Goal: Task Accomplishment & Management: Manage account settings

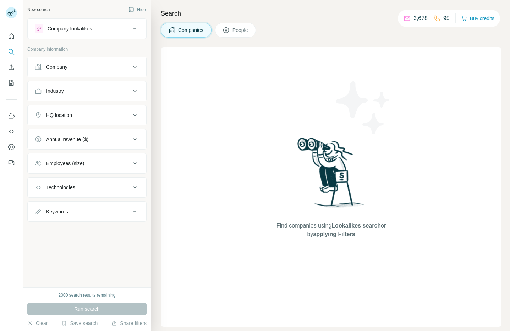
click at [96, 71] on button "Company" at bounding box center [87, 67] width 119 height 17
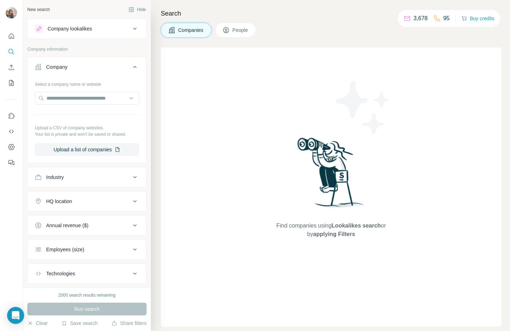
click at [96, 73] on button "Company" at bounding box center [87, 69] width 119 height 20
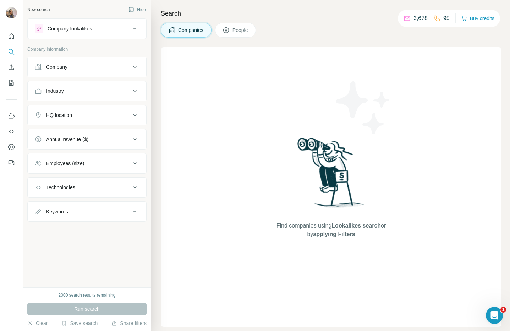
click at [96, 100] on div "Industry" at bounding box center [86, 91] width 119 height 21
click at [96, 95] on button "Industry" at bounding box center [87, 91] width 119 height 17
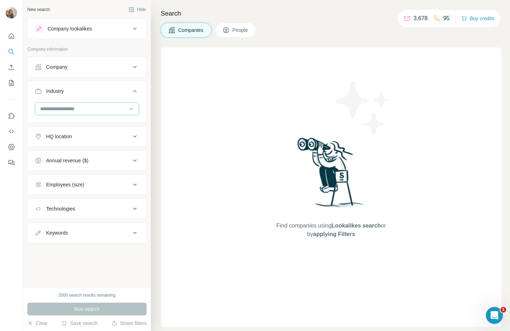
click at [88, 110] on input at bounding box center [83, 109] width 88 height 8
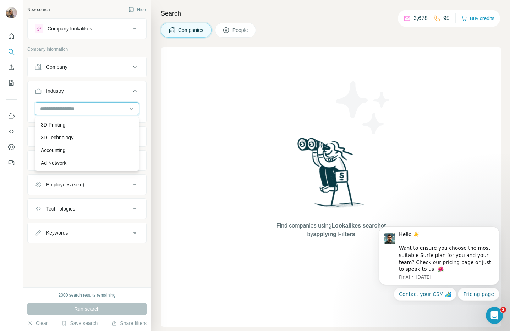
click at [89, 110] on input at bounding box center [83, 109] width 88 height 8
click at [89, 109] on input at bounding box center [83, 109] width 88 height 8
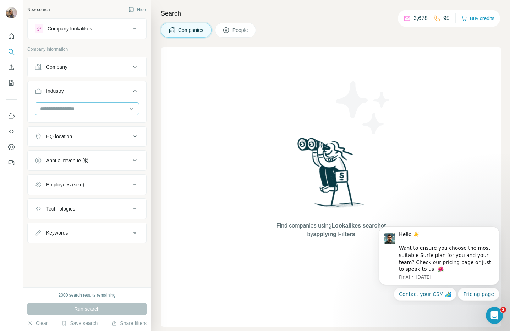
click at [89, 109] on input at bounding box center [83, 109] width 88 height 8
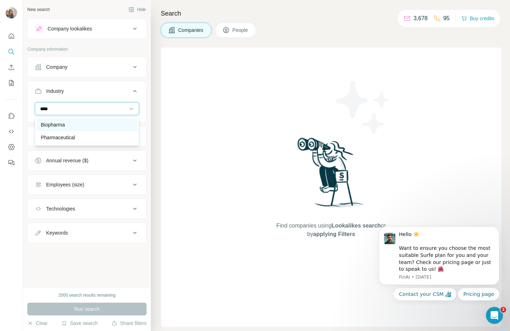
type input "****"
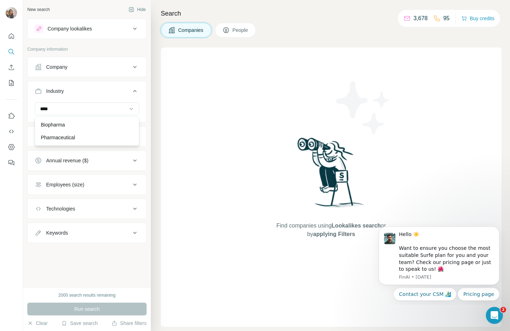
click at [87, 126] on div "Biopharma" at bounding box center [87, 124] width 92 height 7
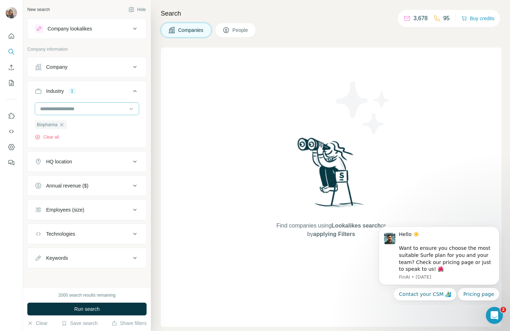
click at [90, 109] on input at bounding box center [83, 109] width 88 height 8
type input "***"
click at [91, 136] on div "Pharmaceutical" at bounding box center [84, 137] width 87 height 7
click at [77, 76] on div "Company" at bounding box center [86, 67] width 119 height 21
click at [225, 27] on icon at bounding box center [225, 30] width 7 height 7
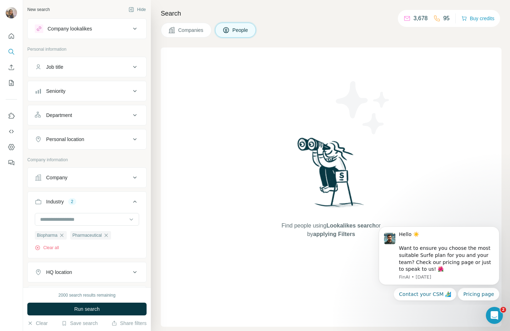
click at [71, 70] on div "Job title" at bounding box center [83, 67] width 96 height 7
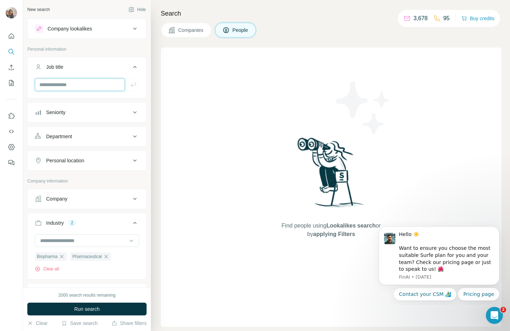
click at [73, 84] on input "text" at bounding box center [80, 84] width 90 height 13
type input "**********"
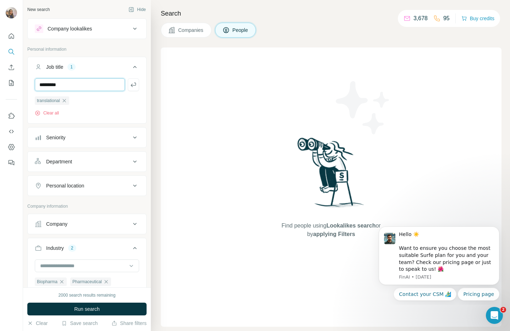
type input "*********"
click at [103, 141] on div "Seniority" at bounding box center [83, 137] width 96 height 7
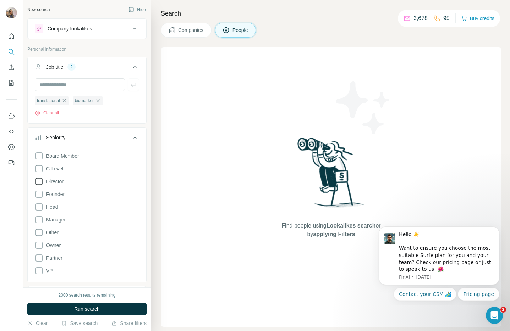
click at [43, 181] on icon at bounding box center [39, 181] width 9 height 9
click at [42, 208] on icon at bounding box center [38, 207] width 7 height 7
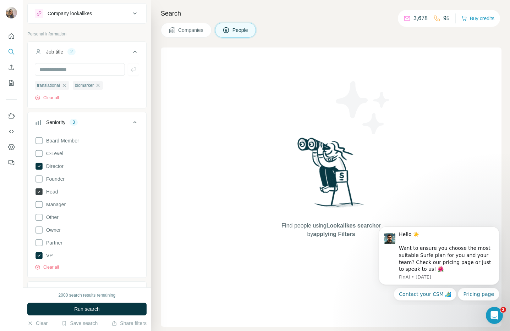
scroll to position [19, 0]
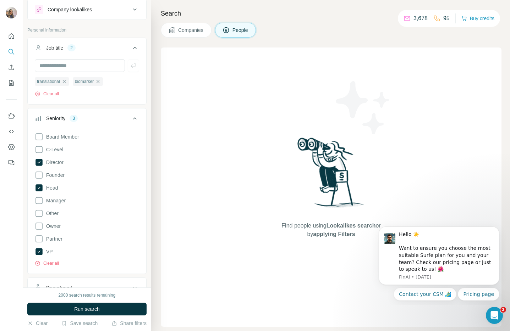
click at [122, 121] on div "Seniority 3" at bounding box center [83, 118] width 96 height 7
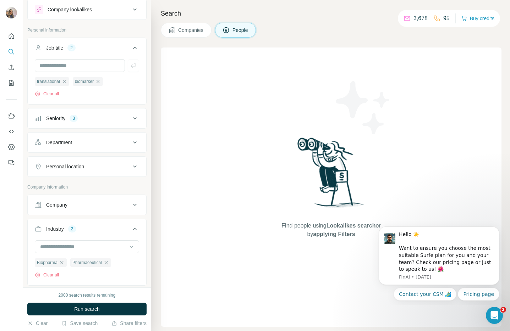
click at [114, 141] on div "Department" at bounding box center [83, 142] width 96 height 7
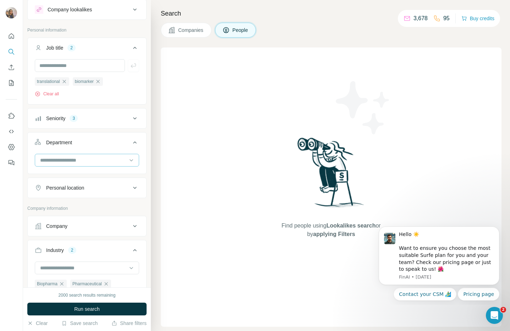
click at [109, 163] on input at bounding box center [83, 160] width 88 height 8
click at [113, 154] on button "Department" at bounding box center [87, 144] width 119 height 20
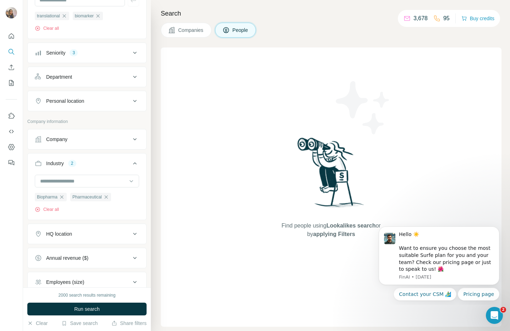
scroll to position [85, 0]
click at [108, 93] on button "Personal location" at bounding box center [87, 100] width 119 height 17
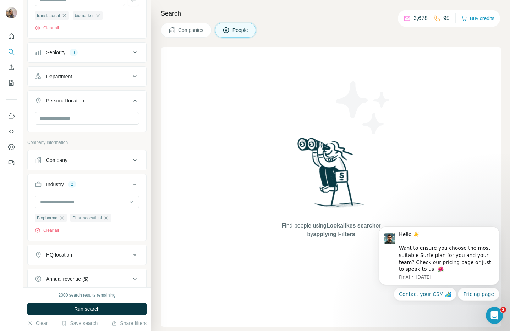
click at [108, 98] on div "Personal location" at bounding box center [83, 100] width 96 height 7
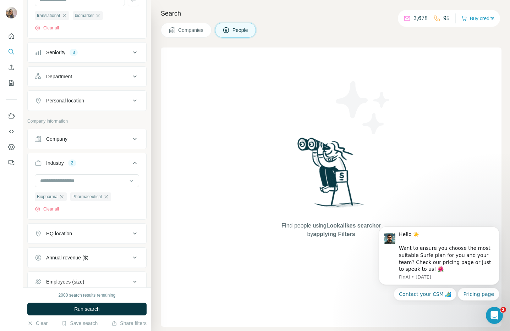
click at [106, 100] on div "Personal location" at bounding box center [83, 100] width 96 height 7
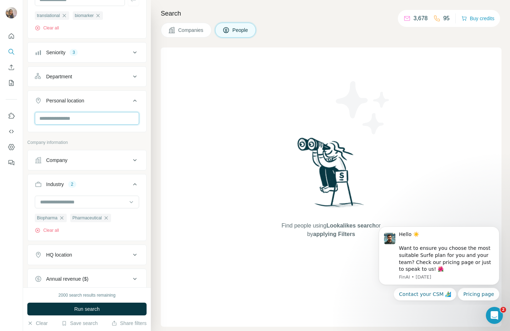
click at [105, 117] on input "text" at bounding box center [87, 118] width 104 height 13
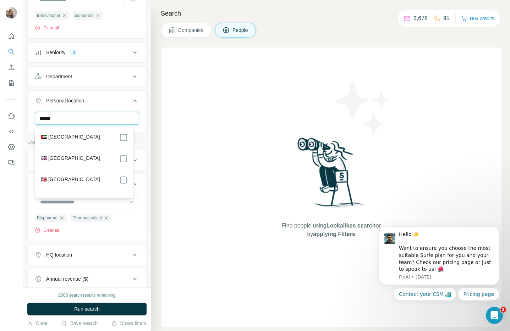
type input "******"
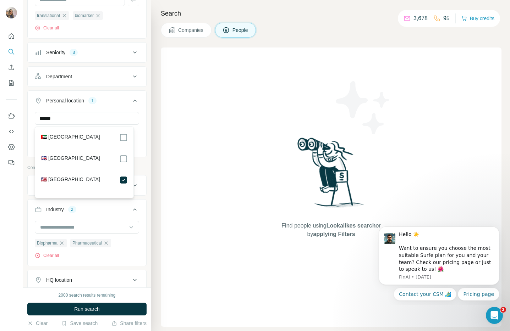
click at [131, 104] on icon at bounding box center [135, 101] width 9 height 9
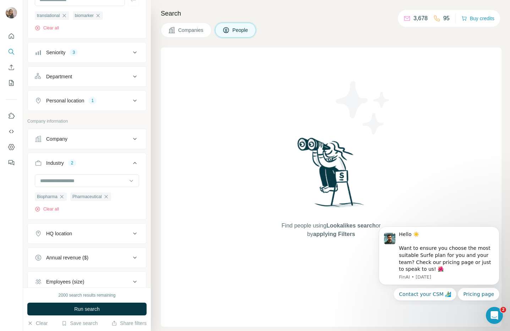
click at [71, 146] on button "Company" at bounding box center [87, 139] width 119 height 17
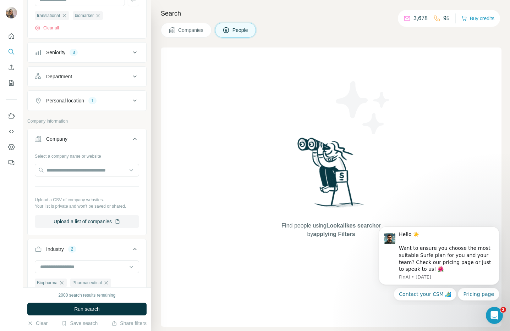
click at [71, 141] on div "Company" at bounding box center [83, 139] width 96 height 7
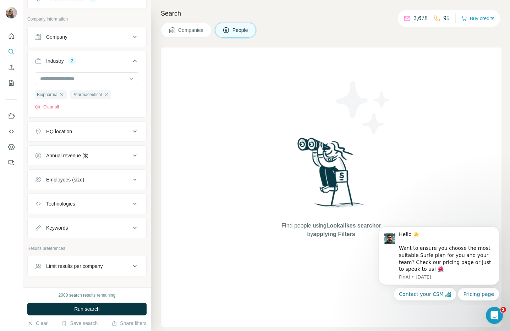
scroll to position [190, 0]
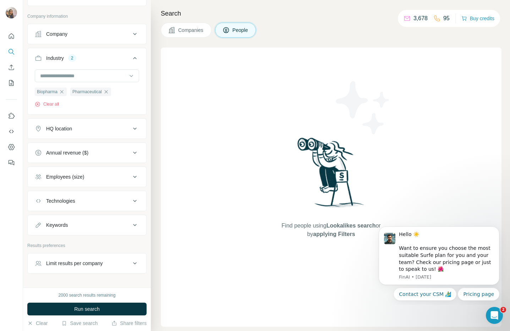
click at [89, 139] on div "HQ location" at bounding box center [86, 129] width 119 height 21
click at [88, 154] on div "Annual revenue ($)" at bounding box center [67, 152] width 42 height 7
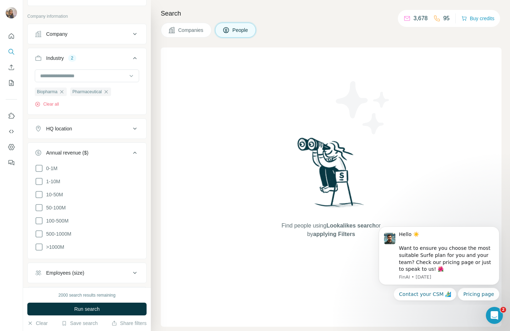
click at [88, 154] on div "Annual revenue ($)" at bounding box center [67, 152] width 42 height 7
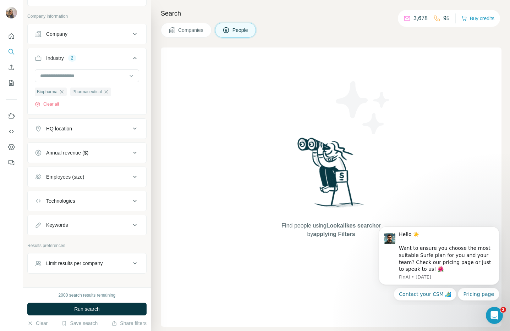
click at [88, 154] on div "Annual revenue ($)" at bounding box center [67, 152] width 42 height 7
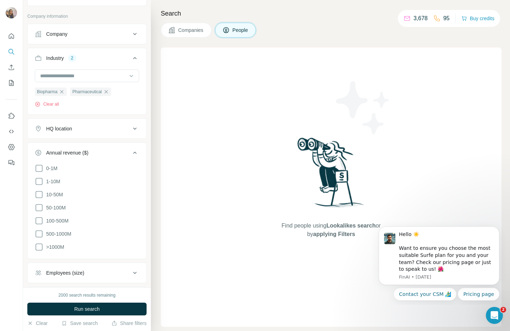
click at [88, 154] on div "Annual revenue ($)" at bounding box center [67, 152] width 42 height 7
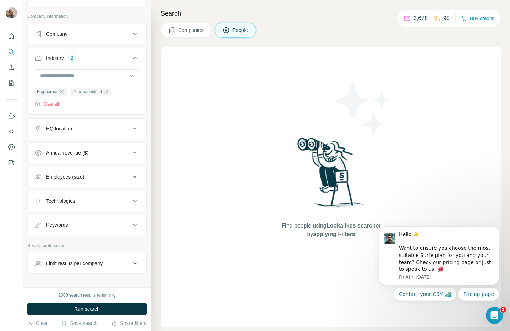
click at [88, 186] on button "Employees (size)" at bounding box center [87, 177] width 119 height 17
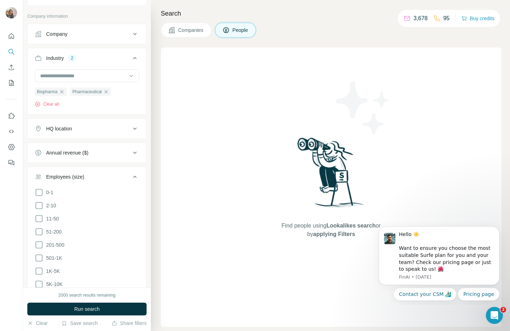
click at [88, 180] on div "Employees (size)" at bounding box center [83, 177] width 96 height 7
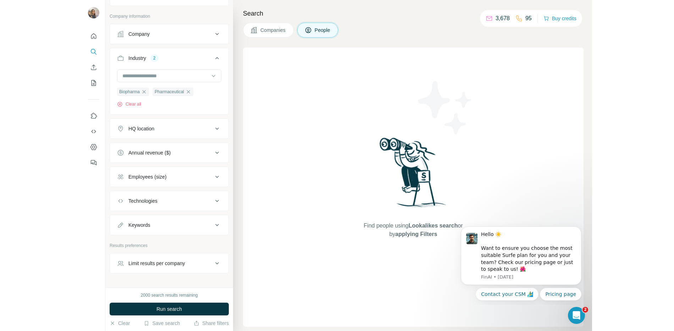
scroll to position [210, 0]
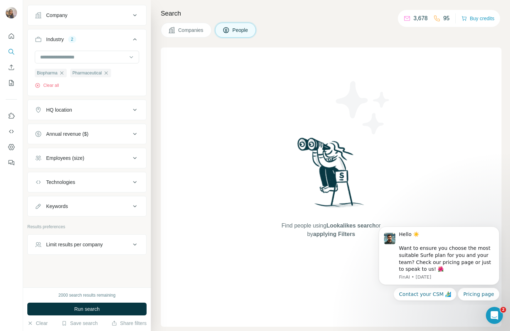
click at [88, 180] on div "Technologies" at bounding box center [83, 182] width 96 height 7
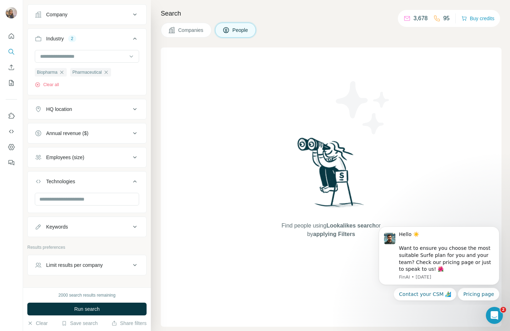
click at [88, 180] on div "Technologies" at bounding box center [83, 181] width 96 height 7
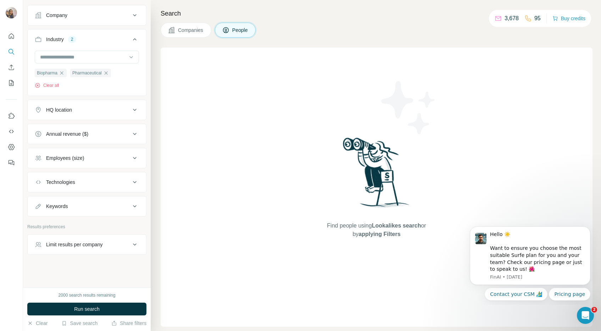
click at [71, 178] on button "Technologies" at bounding box center [87, 182] width 119 height 17
click at [71, 178] on button "Technologies" at bounding box center [87, 183] width 119 height 20
click at [73, 202] on button "Keywords" at bounding box center [87, 206] width 119 height 17
click at [76, 223] on input "text" at bounding box center [80, 223] width 90 height 13
click at [101, 310] on button "Run search" at bounding box center [86, 309] width 119 height 13
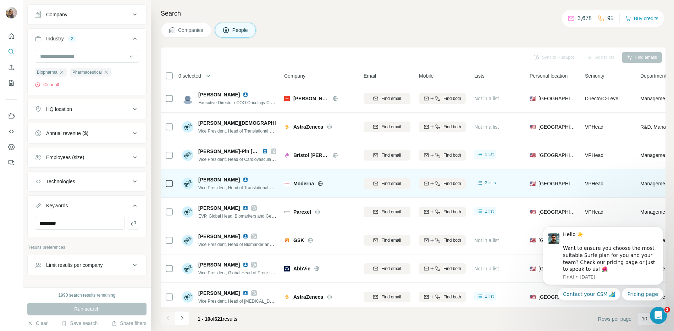
click at [247, 179] on img at bounding box center [246, 180] width 6 height 6
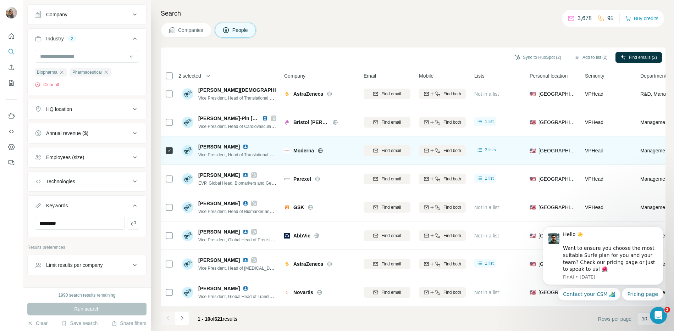
scroll to position [65, 0]
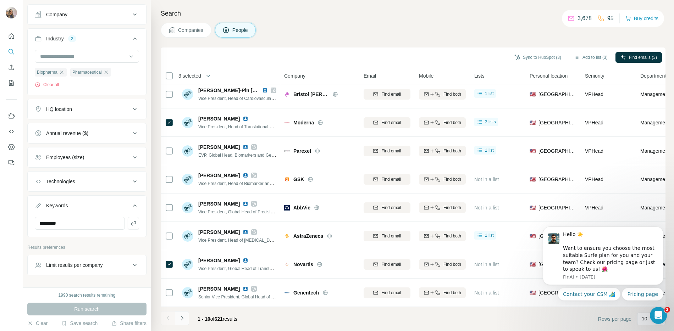
click at [182, 318] on icon "Navigate to next page" at bounding box center [182, 318] width 2 height 5
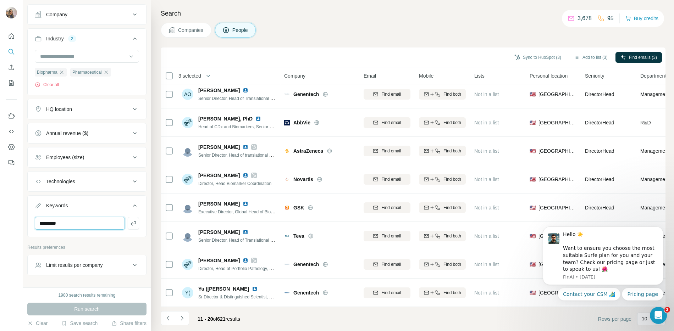
click at [97, 225] on input "*********" at bounding box center [80, 223] width 90 height 13
type input "******"
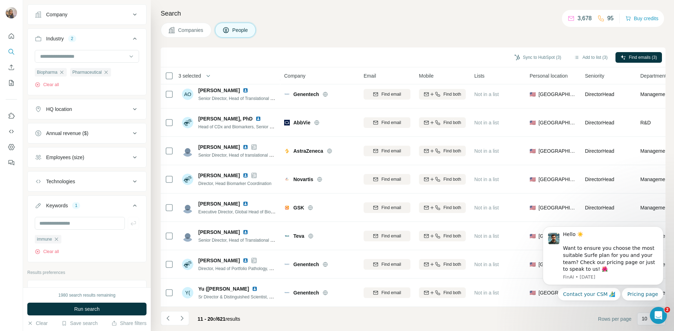
click at [58, 242] on icon "button" at bounding box center [57, 240] width 6 height 6
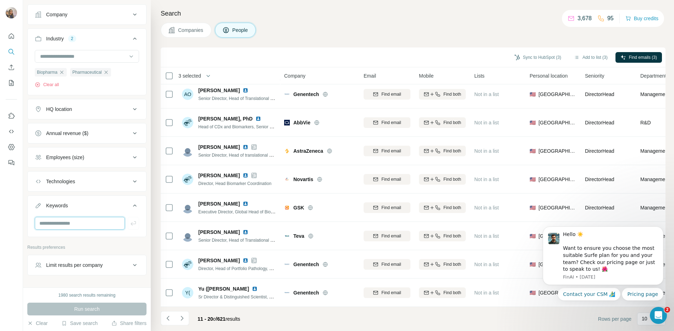
click at [87, 226] on input "text" at bounding box center [80, 223] width 90 height 13
type input "**********"
click at [95, 244] on div "**********" at bounding box center [86, 42] width 119 height 467
click at [91, 309] on div "Run search" at bounding box center [86, 309] width 119 height 13
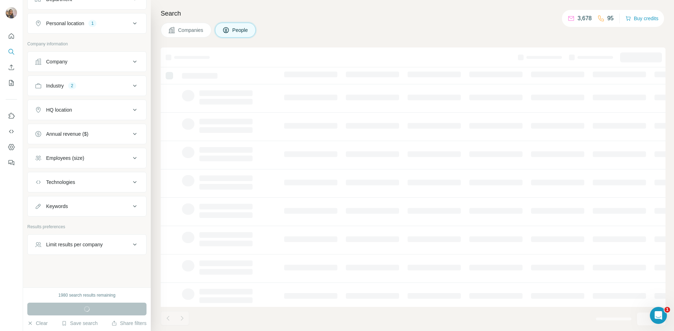
click at [102, 205] on div "Keywords" at bounding box center [83, 206] width 96 height 7
click at [82, 231] on div at bounding box center [87, 227] width 119 height 18
click at [82, 228] on input "text" at bounding box center [80, 224] width 90 height 13
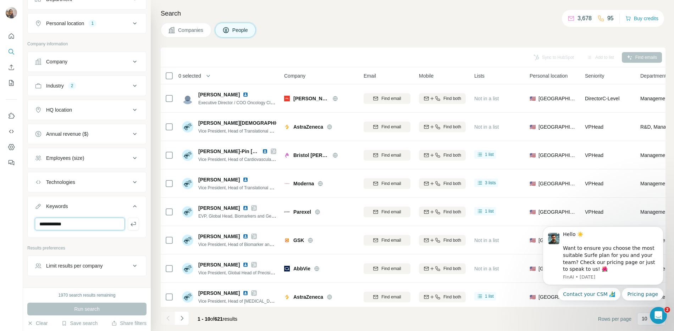
type input "**********"
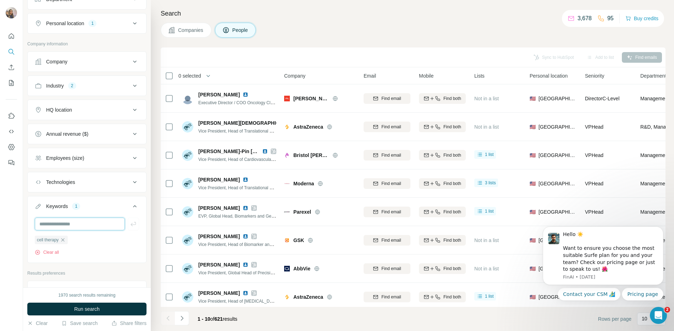
type input "*"
type input "*****"
click at [97, 314] on button "Run search" at bounding box center [86, 309] width 119 height 13
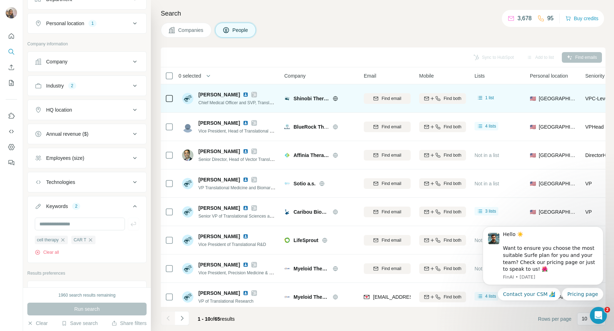
scroll to position [65, 0]
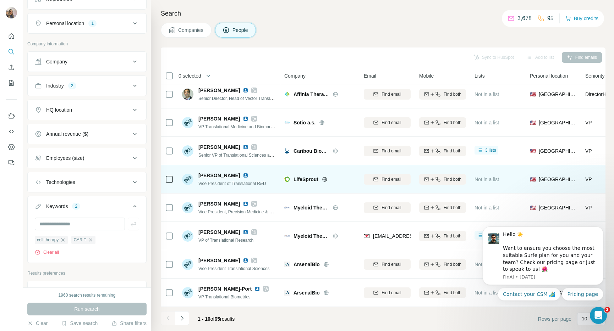
click at [327, 177] on icon at bounding box center [324, 179] width 5 height 5
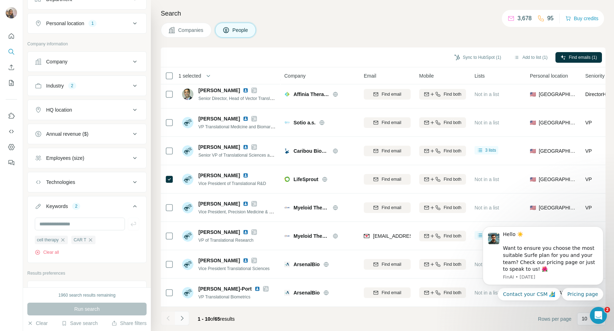
click at [179, 318] on icon "Navigate to next page" at bounding box center [181, 318] width 7 height 7
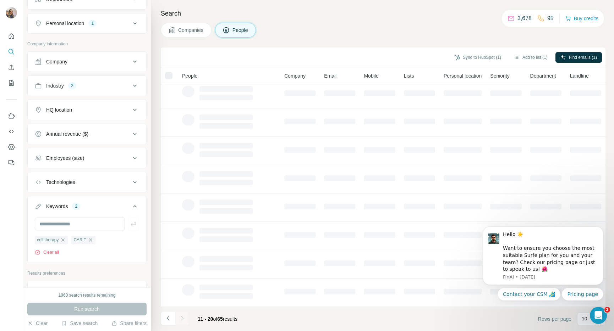
scroll to position [0, 0]
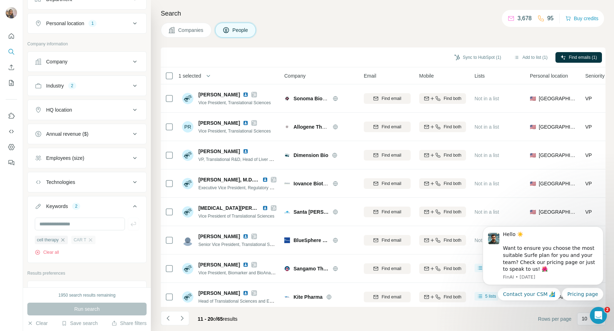
click at [95, 240] on div "CAR T" at bounding box center [83, 240] width 24 height 9
click at [62, 240] on icon "button" at bounding box center [63, 240] width 6 height 6
click at [55, 241] on icon "button" at bounding box center [54, 240] width 6 height 6
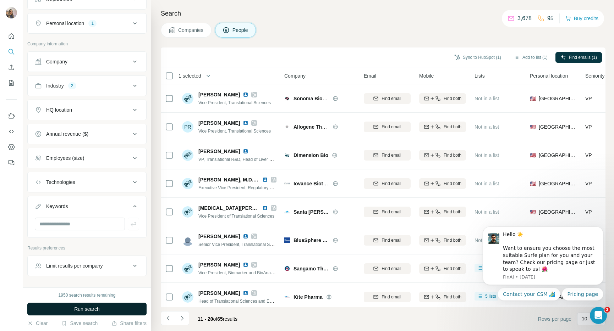
click at [73, 308] on button "Run search" at bounding box center [86, 309] width 119 height 13
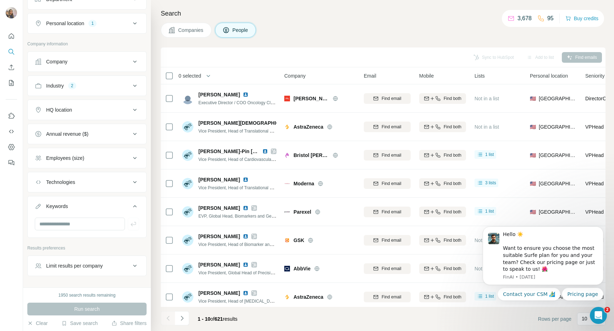
click at [95, 305] on div "Run search" at bounding box center [86, 309] width 119 height 13
click at [97, 221] on input "text" at bounding box center [80, 224] width 90 height 13
click at [132, 208] on icon at bounding box center [135, 206] width 9 height 9
click at [102, 181] on div "Technologies" at bounding box center [83, 182] width 96 height 7
click at [106, 158] on div "Employees (size)" at bounding box center [83, 158] width 96 height 7
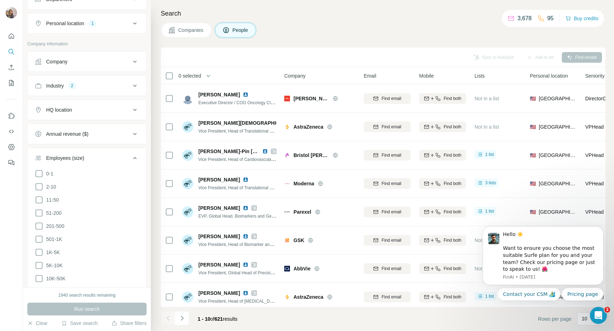
click at [106, 158] on div "Employees (size)" at bounding box center [83, 158] width 96 height 7
click at [100, 129] on button "Annual revenue ($)" at bounding box center [87, 134] width 119 height 17
click at [100, 129] on button "Annual revenue ($)" at bounding box center [87, 136] width 119 height 20
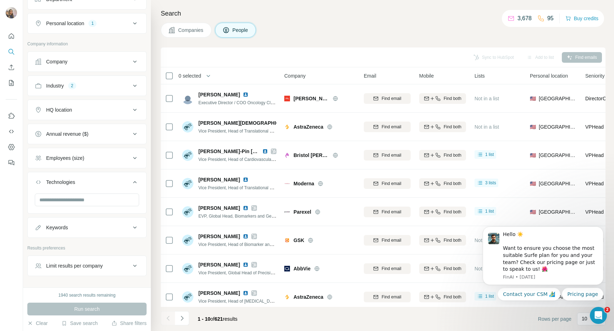
click at [101, 106] on div "HQ location" at bounding box center [83, 109] width 96 height 7
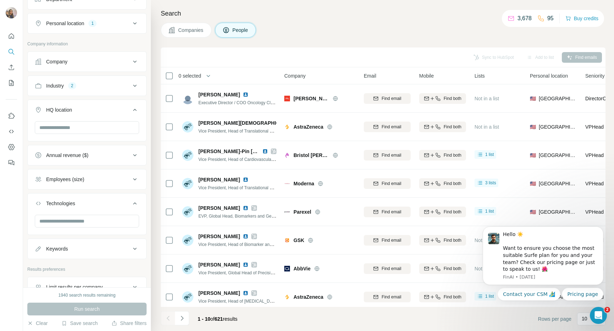
click at [101, 106] on div "HQ location" at bounding box center [83, 109] width 96 height 7
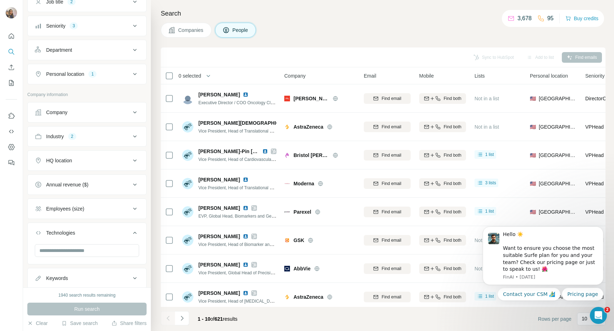
scroll to position [64, 0]
click at [90, 142] on button "Industry 2" at bounding box center [87, 138] width 119 height 17
click at [93, 137] on div "Industry 2" at bounding box center [83, 137] width 96 height 7
click at [93, 118] on button "Company" at bounding box center [87, 113] width 119 height 17
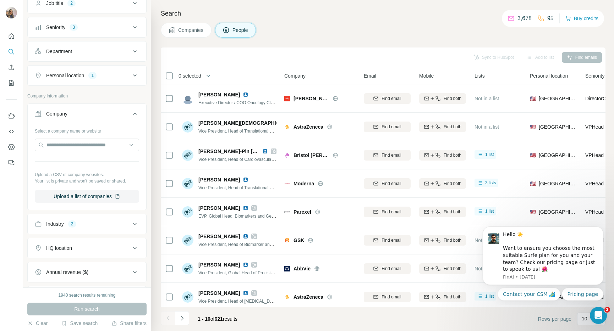
click at [93, 118] on button "Company" at bounding box center [87, 115] width 119 height 20
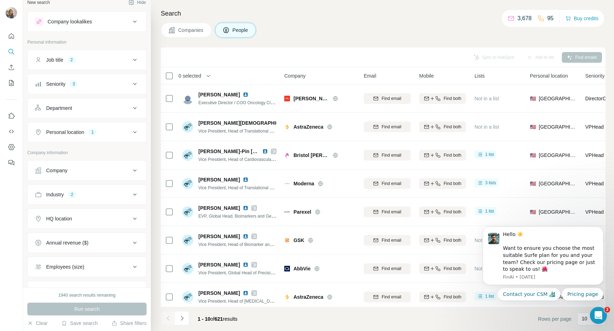
scroll to position [0, 0]
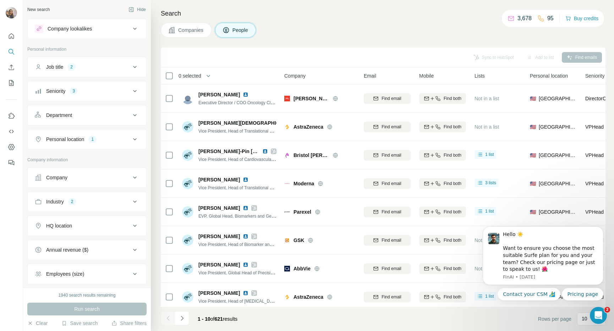
click at [93, 118] on div "Department" at bounding box center [83, 115] width 96 height 7
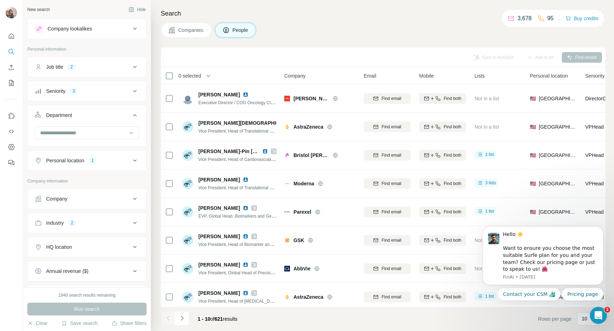
click at [93, 118] on div "Department" at bounding box center [83, 115] width 96 height 7
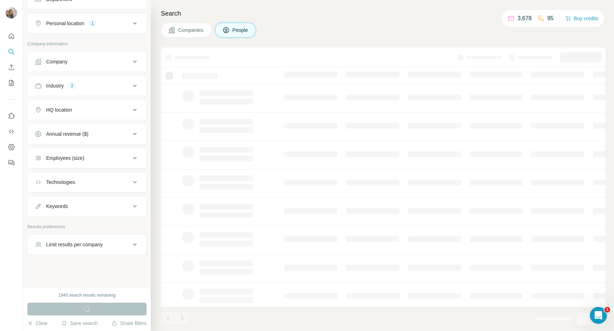
click at [93, 203] on div "Keywords" at bounding box center [83, 206] width 96 height 7
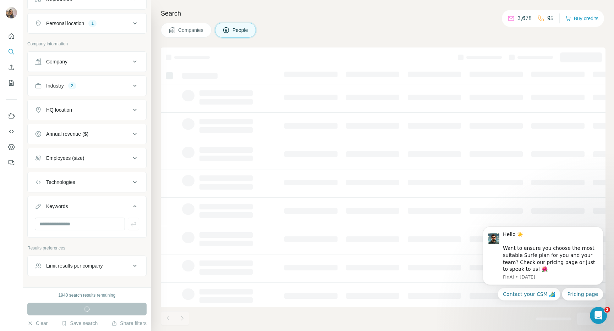
click at [93, 204] on div "Keywords" at bounding box center [83, 206] width 96 height 7
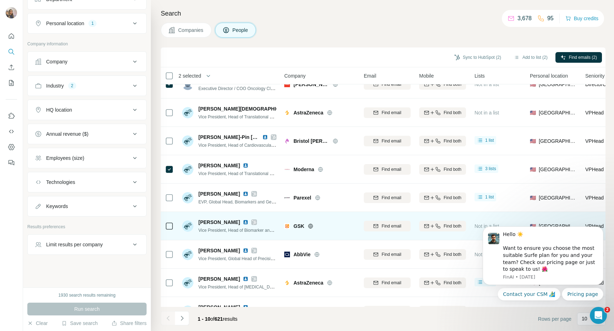
scroll to position [65, 0]
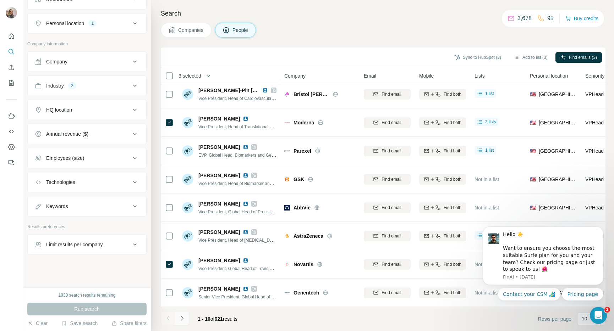
click at [181, 315] on icon "Navigate to next page" at bounding box center [181, 318] width 7 height 7
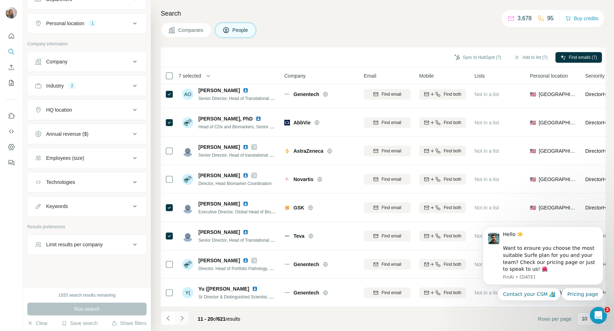
click at [180, 318] on icon "Navigate to next page" at bounding box center [181, 318] width 7 height 7
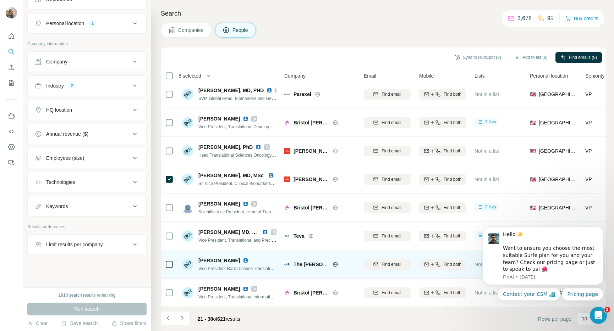
click at [173, 264] on icon at bounding box center [169, 264] width 9 height 9
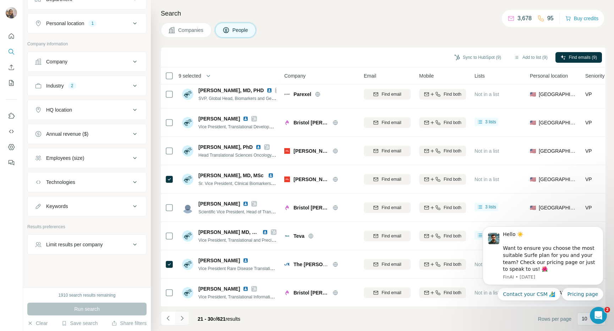
click at [181, 315] on icon "Navigate to next page" at bounding box center [181, 318] width 7 height 7
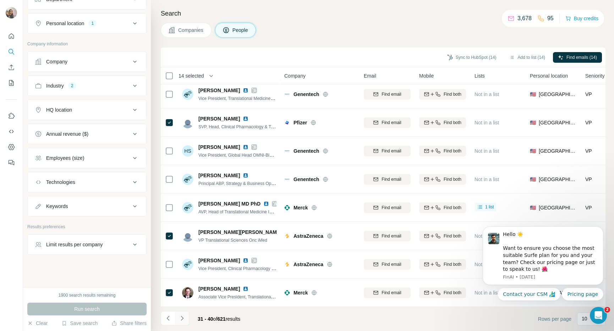
click at [184, 318] on icon "Navigate to next page" at bounding box center [181, 318] width 7 height 7
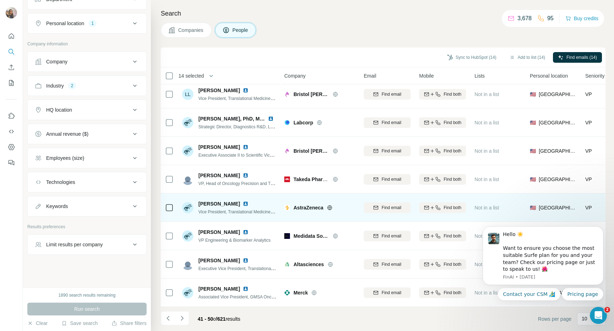
scroll to position [0, 0]
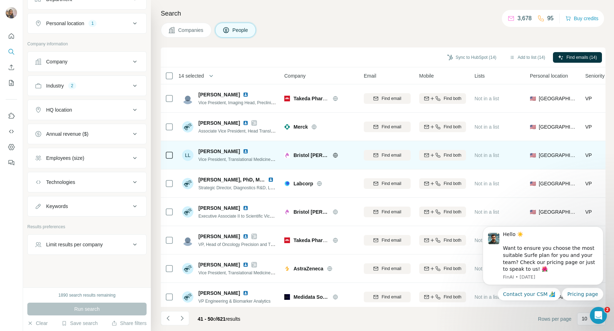
click at [173, 155] on icon at bounding box center [169, 155] width 9 height 9
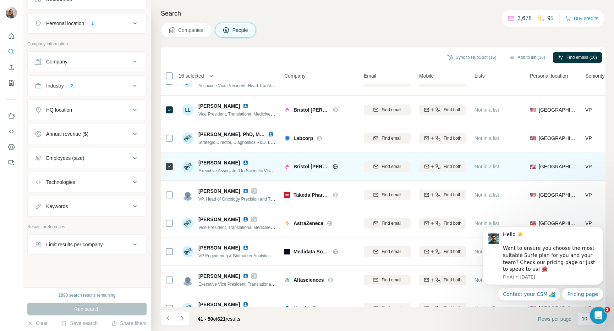
scroll to position [65, 0]
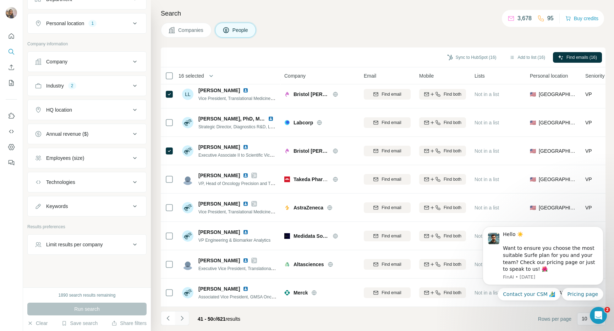
click at [183, 316] on icon "Navigate to next page" at bounding box center [181, 318] width 7 height 7
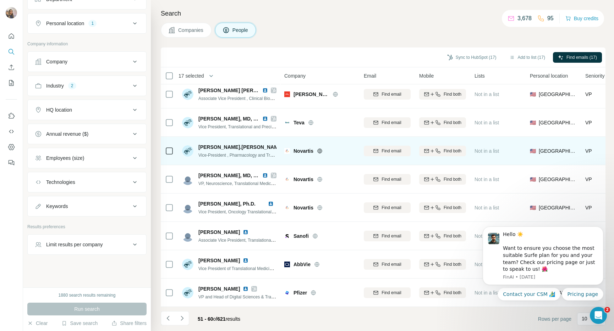
click at [164, 149] on td at bounding box center [169, 151] width 17 height 28
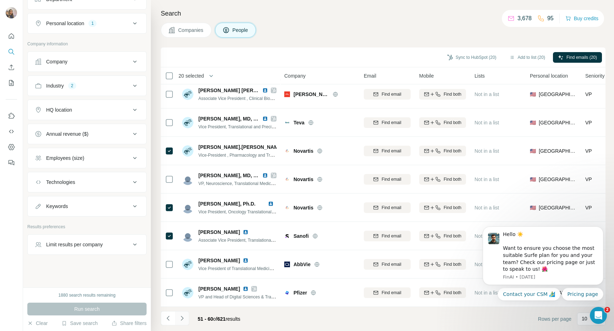
click at [181, 317] on icon "Navigate to next page" at bounding box center [182, 318] width 2 height 5
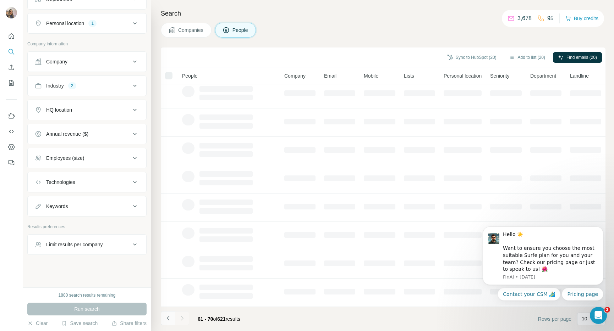
click at [165, 317] on icon "Navigate to previous page" at bounding box center [168, 318] width 7 height 7
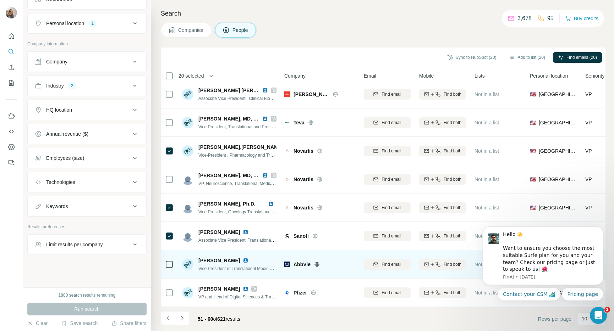
click at [171, 264] on icon at bounding box center [169, 264] width 9 height 9
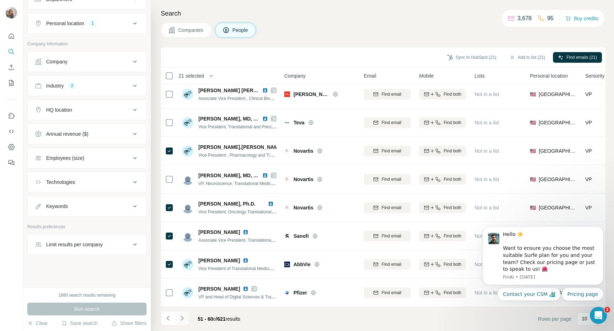
click at [181, 320] on icon "Navigate to next page" at bounding box center [182, 318] width 2 height 5
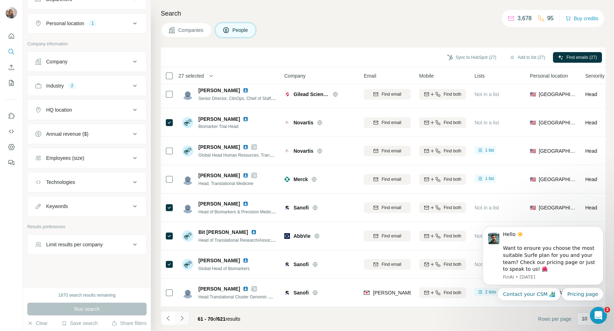
click at [182, 319] on icon "Navigate to next page" at bounding box center [181, 318] width 7 height 7
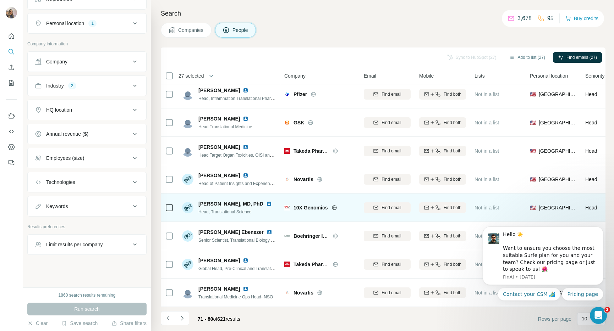
scroll to position [0, 0]
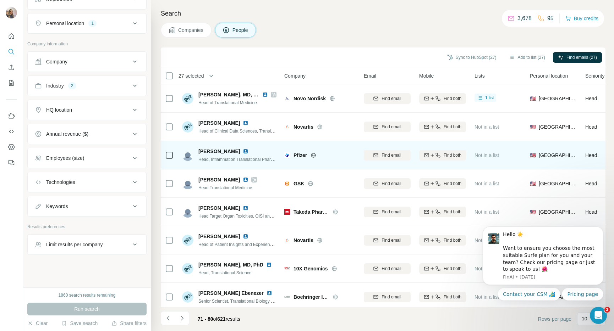
click at [170, 159] on icon at bounding box center [169, 155] width 9 height 9
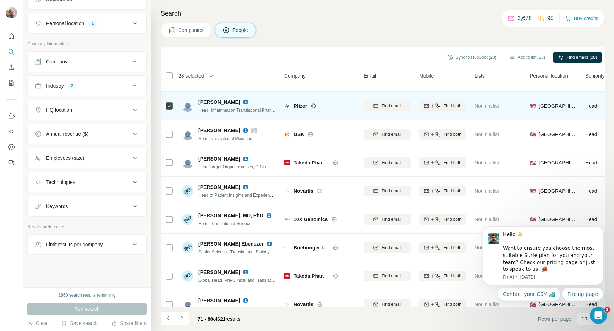
scroll to position [65, 0]
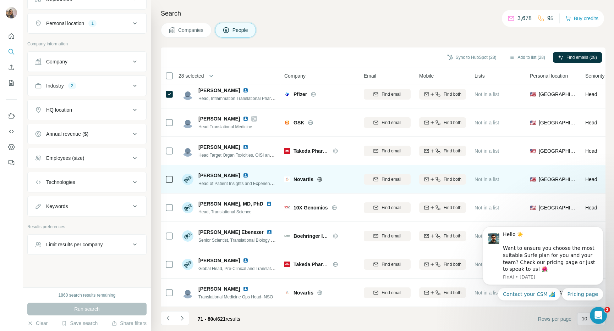
click at [168, 170] on div at bounding box center [169, 180] width 9 height 20
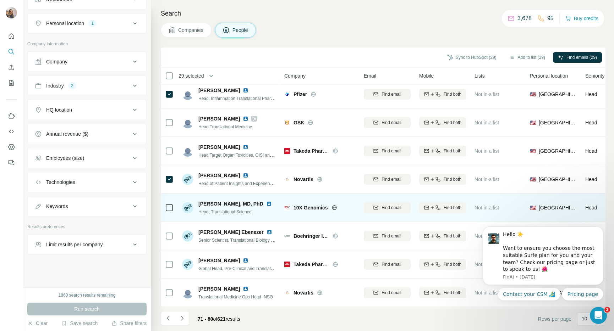
click at [170, 204] on icon at bounding box center [169, 208] width 9 height 9
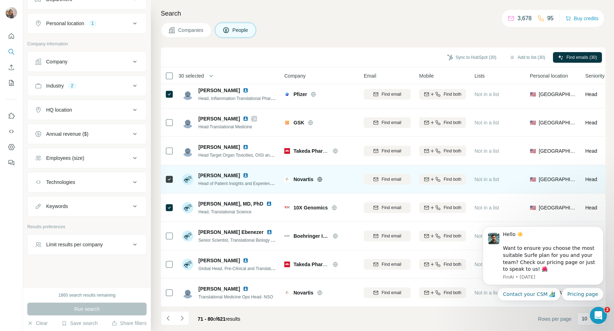
click at [170, 170] on div at bounding box center [169, 180] width 9 height 20
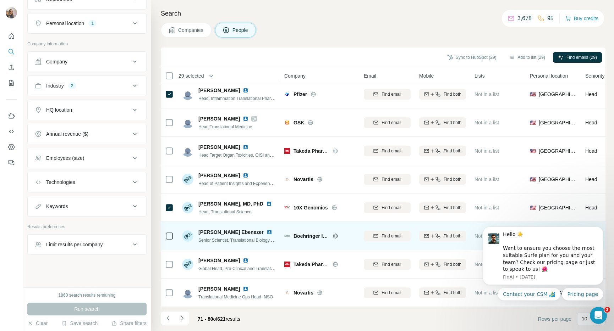
click at [169, 227] on div at bounding box center [169, 236] width 9 height 20
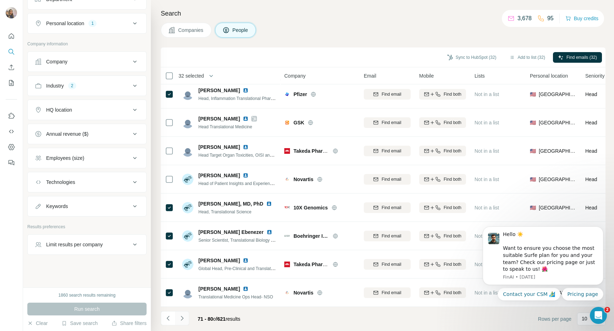
click at [184, 318] on icon "Navigate to next page" at bounding box center [181, 318] width 7 height 7
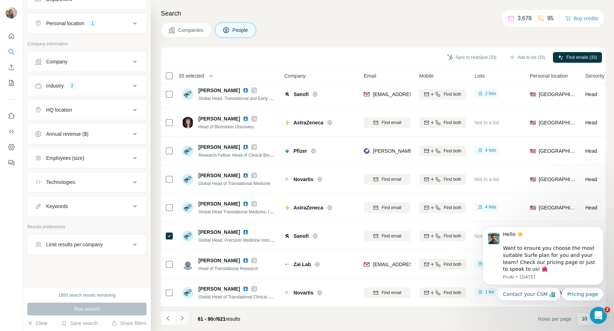
click at [181, 318] on icon "Navigate to next page" at bounding box center [181, 318] width 7 height 7
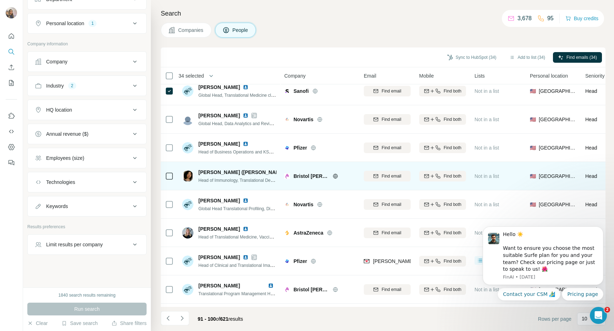
scroll to position [10, 0]
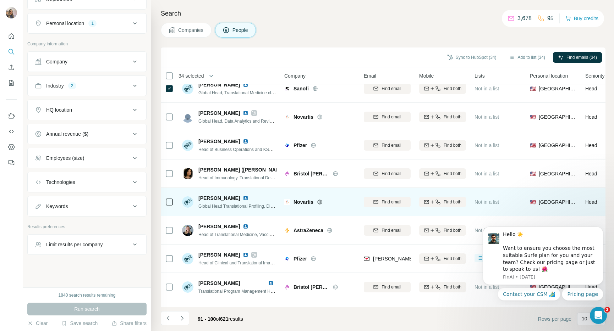
click at [243, 196] on img at bounding box center [246, 199] width 6 height 6
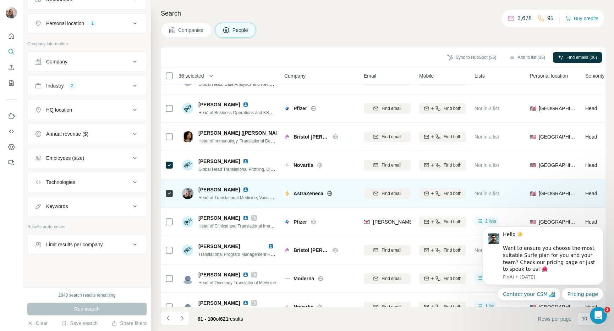
scroll to position [65, 0]
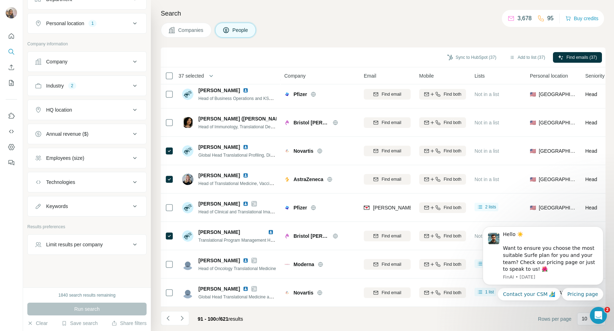
click at [183, 317] on icon "Navigate to next page" at bounding box center [181, 318] width 7 height 7
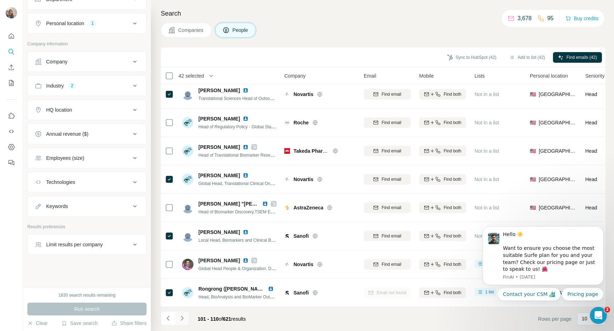
click at [179, 321] on icon "Navigate to next page" at bounding box center [181, 318] width 7 height 7
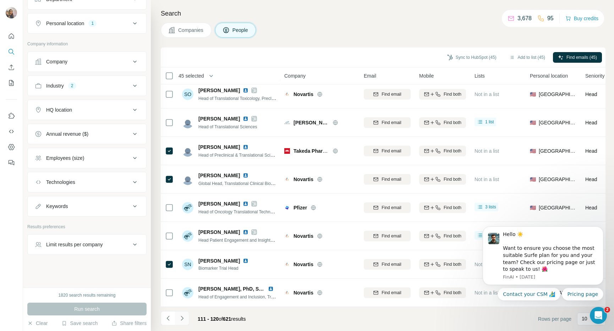
click at [183, 316] on icon "Navigate to next page" at bounding box center [181, 318] width 7 height 7
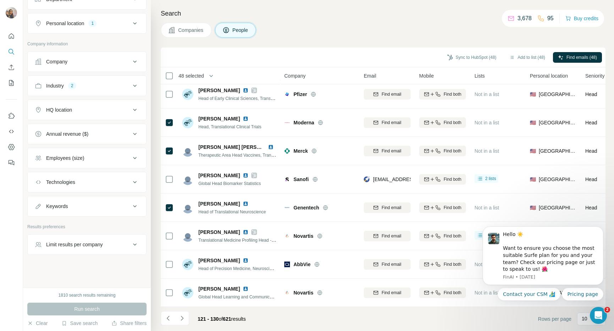
click at [182, 315] on icon "Navigate to next page" at bounding box center [181, 318] width 7 height 7
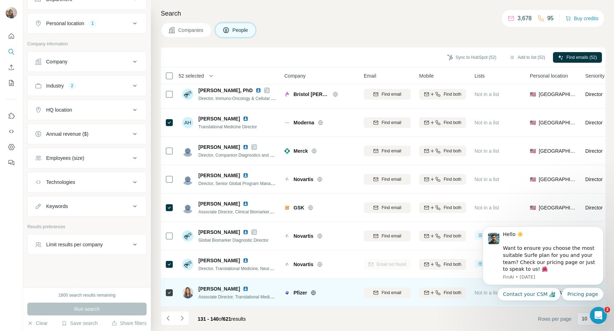
click at [243, 286] on img at bounding box center [246, 289] width 6 height 6
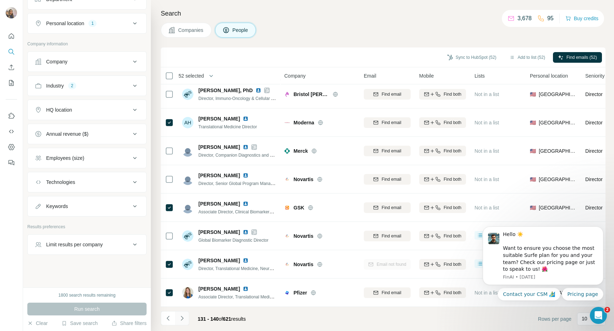
click at [181, 317] on icon "Navigate to next page" at bounding box center [181, 318] width 7 height 7
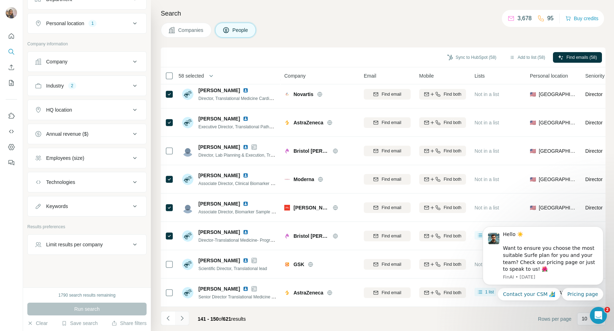
click at [184, 316] on icon "Navigate to next page" at bounding box center [181, 318] width 7 height 7
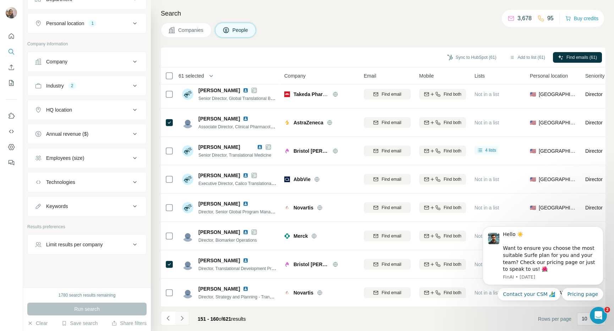
click at [177, 318] on button "Navigate to next page" at bounding box center [182, 319] width 14 height 14
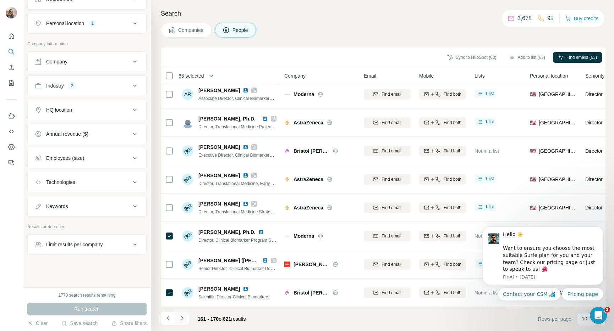
click at [187, 323] on button "Navigate to next page" at bounding box center [182, 319] width 14 height 14
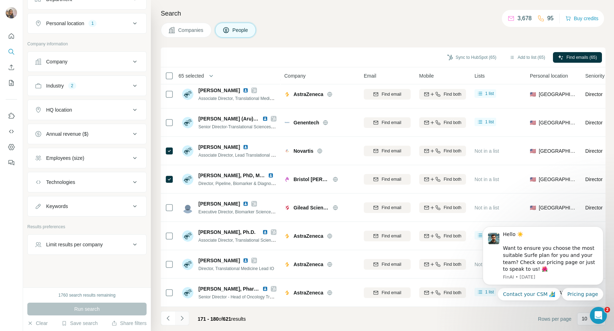
click at [179, 319] on icon "Navigate to next page" at bounding box center [181, 318] width 7 height 7
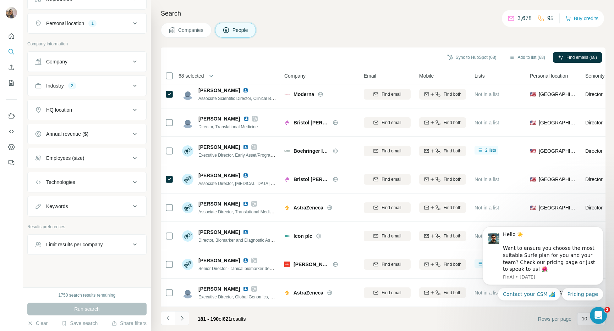
click at [182, 316] on icon "Navigate to next page" at bounding box center [181, 318] width 7 height 7
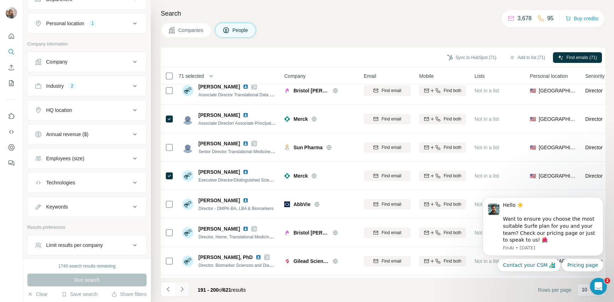
click at [180, 288] on icon "Navigate to next page" at bounding box center [181, 288] width 7 height 7
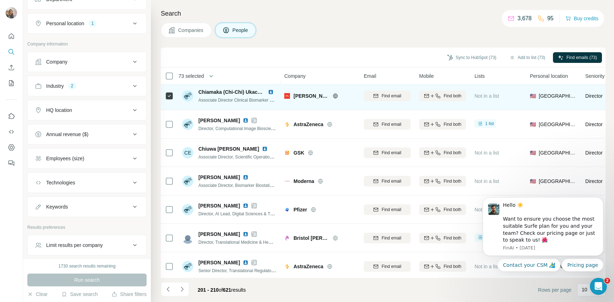
scroll to position [95, 0]
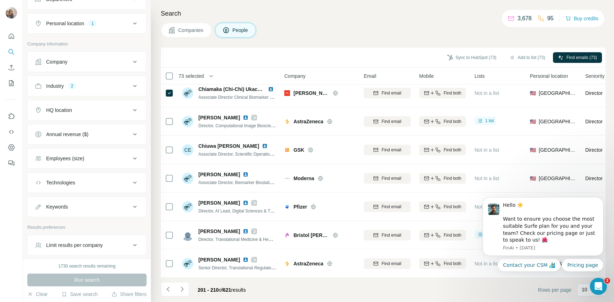
click at [181, 290] on icon "Navigate to next page" at bounding box center [181, 288] width 7 height 7
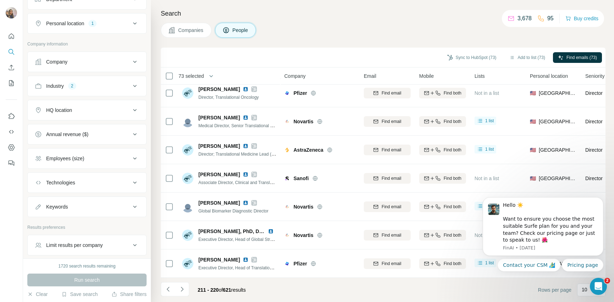
click at [183, 291] on icon "Navigate to next page" at bounding box center [181, 288] width 7 height 7
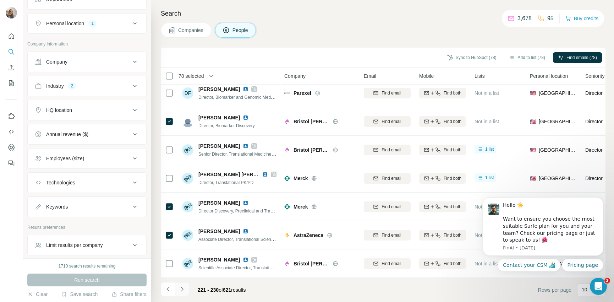
click at [185, 292] on button "Navigate to next page" at bounding box center [182, 289] width 14 height 14
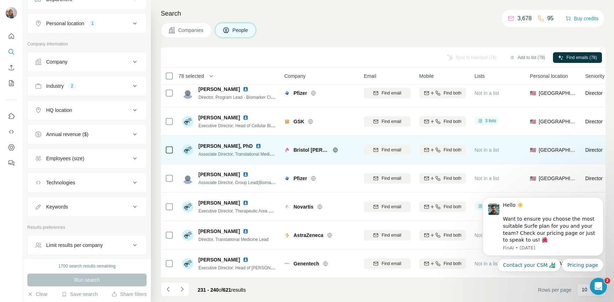
scroll to position [0, 0]
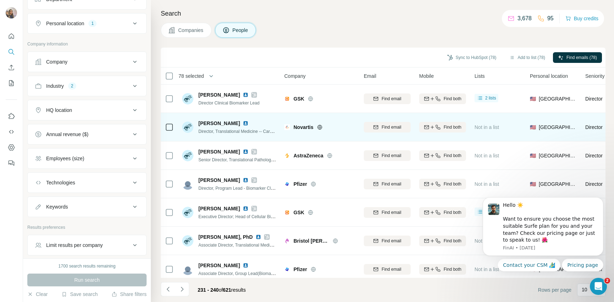
drag, startPoint x: 176, startPoint y: 133, endPoint x: 169, endPoint y: 130, distance: 7.6
click at [176, 133] on td at bounding box center [169, 127] width 17 height 28
click at [175, 130] on td at bounding box center [169, 127] width 17 height 28
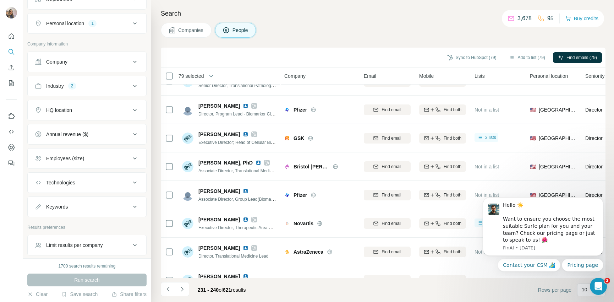
scroll to position [95, 0]
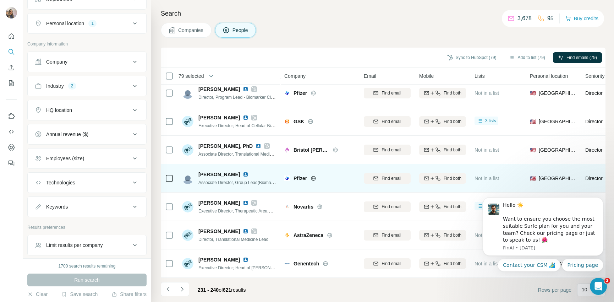
click at [166, 175] on div at bounding box center [169, 178] width 9 height 9
click at [174, 173] on td at bounding box center [169, 178] width 17 height 28
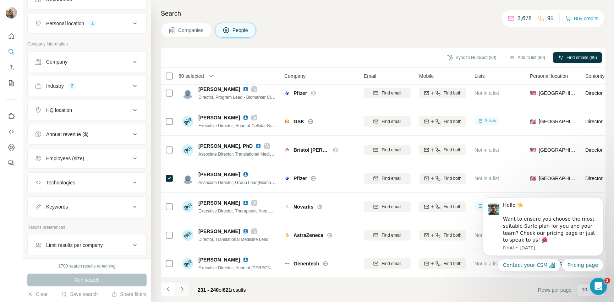
click at [184, 287] on icon "Navigate to next page" at bounding box center [181, 288] width 7 height 7
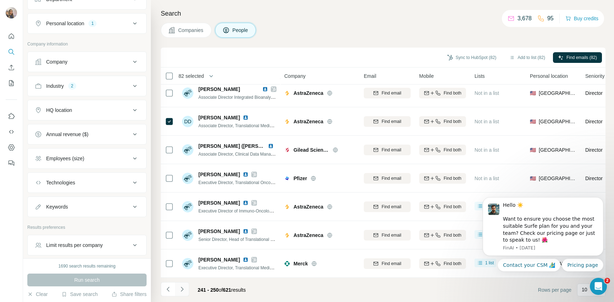
click at [182, 285] on icon "Navigate to next page" at bounding box center [181, 288] width 7 height 7
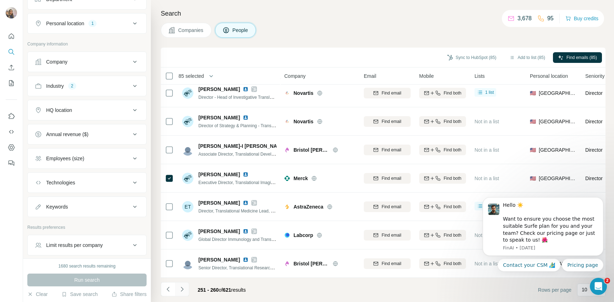
click at [186, 287] on button "Navigate to next page" at bounding box center [182, 289] width 14 height 14
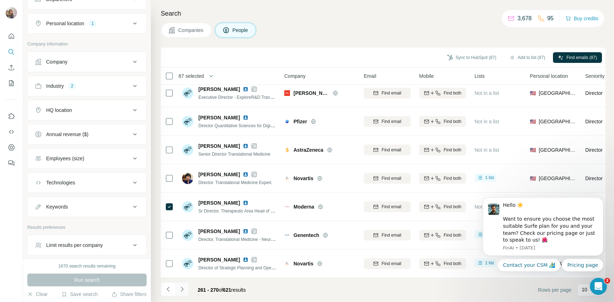
click at [183, 284] on button "Navigate to next page" at bounding box center [182, 289] width 14 height 14
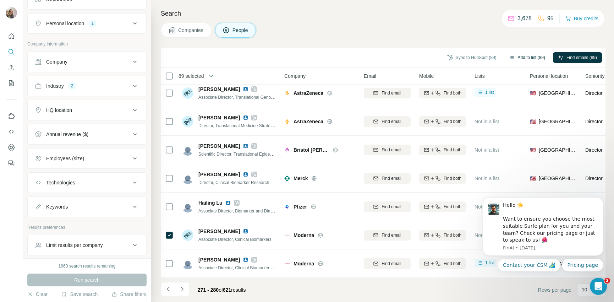
click at [529, 59] on button "Add to list (89)" at bounding box center [527, 57] width 46 height 11
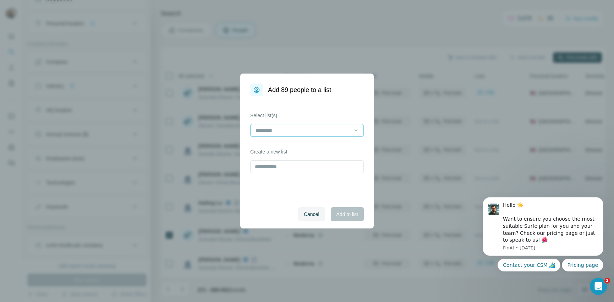
click at [276, 128] on input at bounding box center [303, 130] width 96 height 8
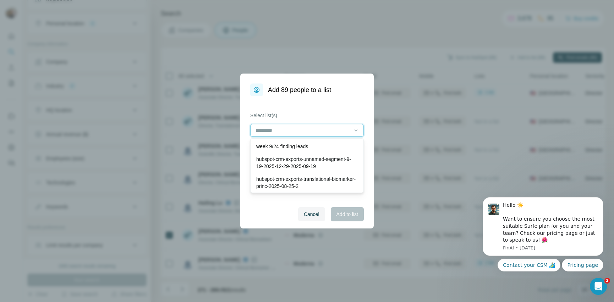
click at [276, 128] on input at bounding box center [303, 130] width 96 height 8
click at [241, 163] on div "Select list(s) Create a new list" at bounding box center [306, 147] width 133 height 103
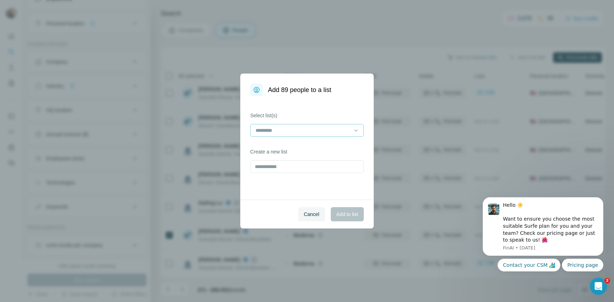
click at [276, 128] on input at bounding box center [303, 130] width 96 height 8
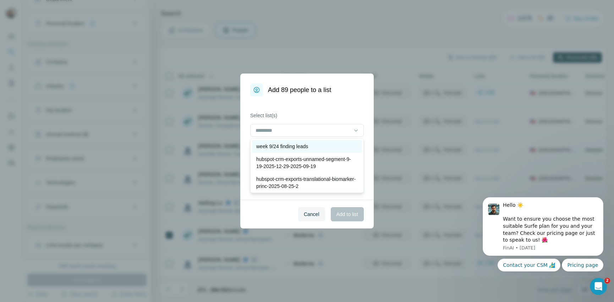
click at [280, 143] on p "week 9/24 finding leads" at bounding box center [282, 146] width 52 height 7
click at [372, 198] on div "Select list(s) week 9/24 finding leads Create a new list" at bounding box center [306, 147] width 133 height 103
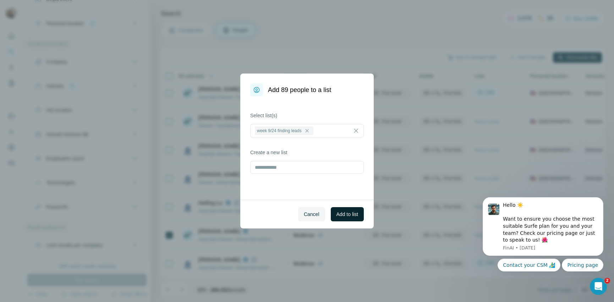
click at [357, 209] on button "Add to list" at bounding box center [347, 214] width 33 height 14
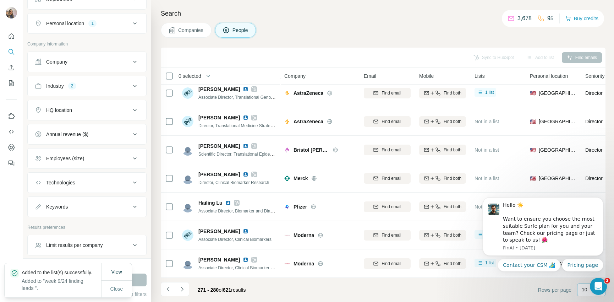
click at [582, 290] on p "10" at bounding box center [585, 289] width 6 height 7
type input "**"
click at [601, 200] on icon "Dismiss notification" at bounding box center [601, 199] width 4 height 4
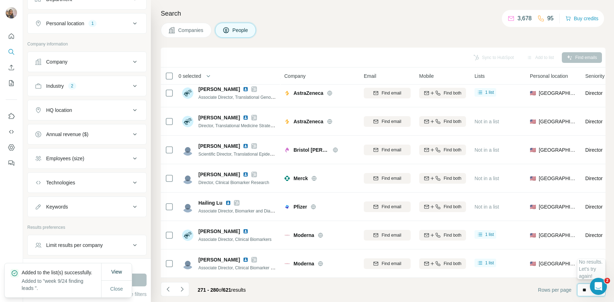
click at [586, 291] on input "**" at bounding box center [592, 290] width 21 height 8
click at [582, 290] on p "10" at bounding box center [585, 289] width 6 height 7
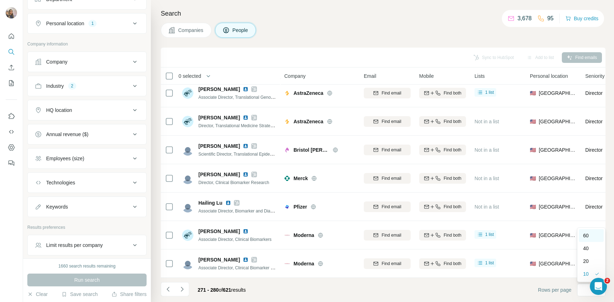
click at [588, 235] on p "60" at bounding box center [586, 235] width 6 height 7
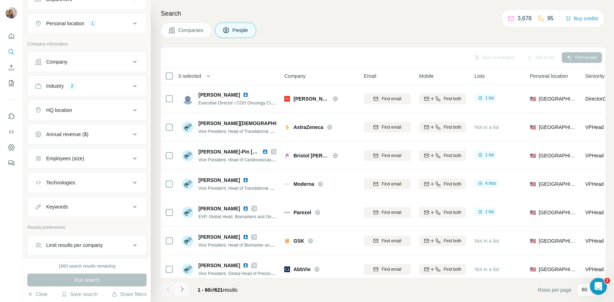
click at [185, 290] on button "Navigate to next page" at bounding box center [182, 289] width 14 height 14
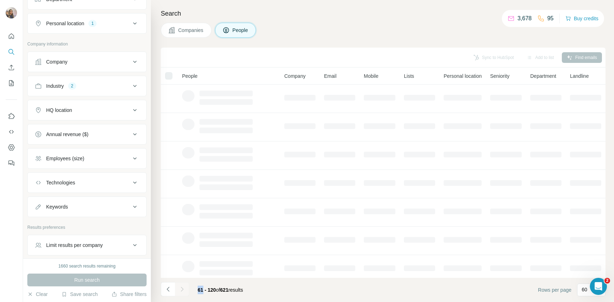
click at [185, 290] on div at bounding box center [182, 289] width 14 height 14
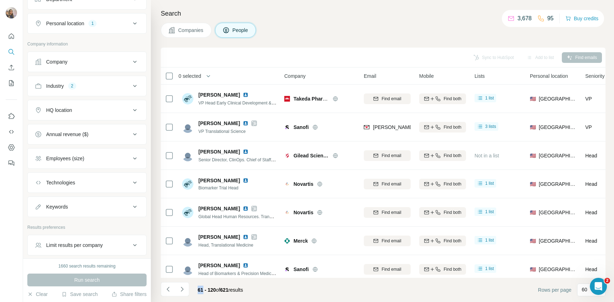
click at [185, 290] on button "Navigate to next page" at bounding box center [182, 289] width 14 height 14
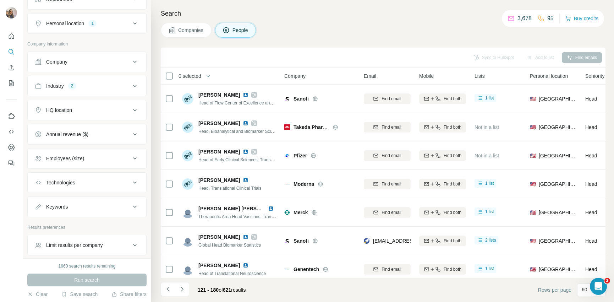
click at [185, 290] on button "Navigate to next page" at bounding box center [182, 289] width 14 height 14
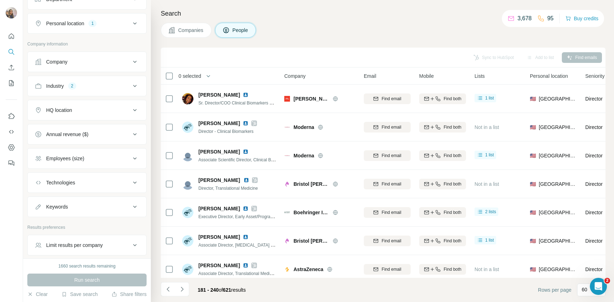
click at [185, 290] on button "Navigate to next page" at bounding box center [182, 289] width 14 height 14
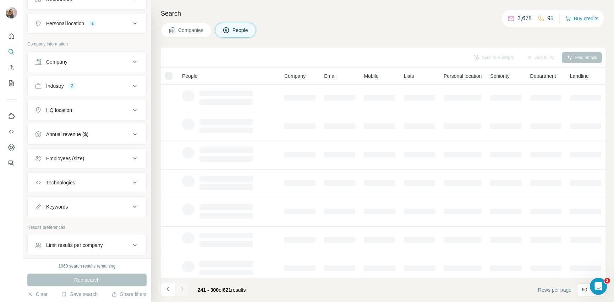
click at [185, 290] on div at bounding box center [182, 289] width 14 height 14
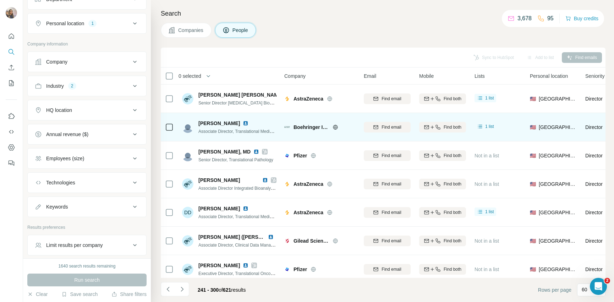
click at [167, 123] on icon at bounding box center [169, 127] width 9 height 9
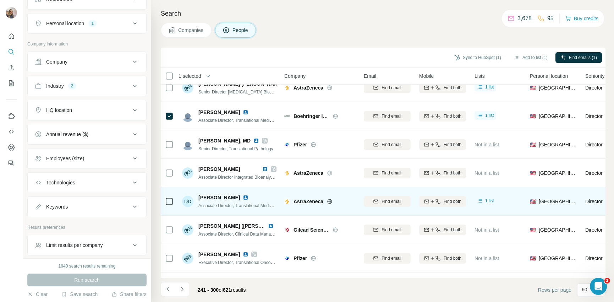
scroll to position [12, 0]
click at [174, 194] on td at bounding box center [169, 200] width 17 height 28
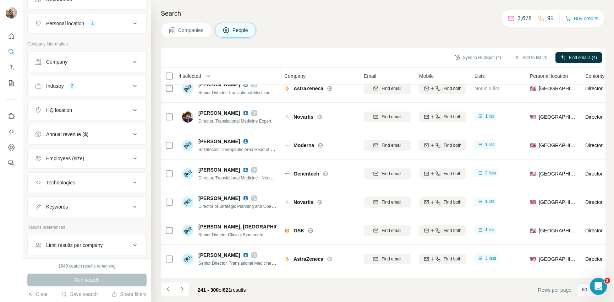
scroll to position [725, 0]
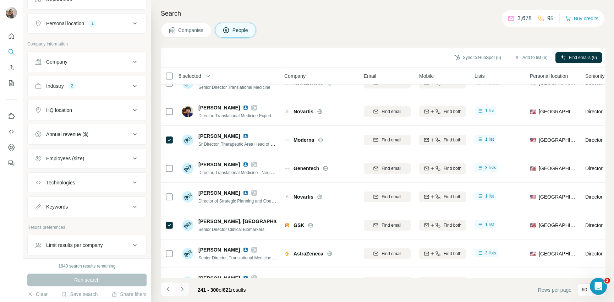
click at [186, 290] on button "Navigate to next page" at bounding box center [182, 289] width 14 height 14
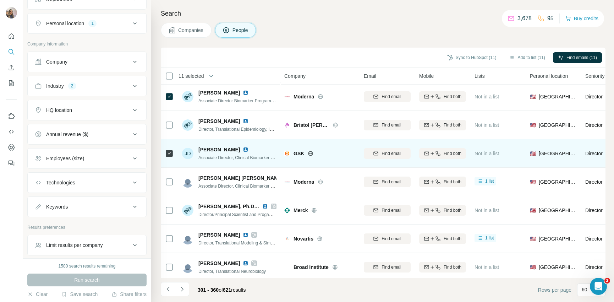
scroll to position [98, 0]
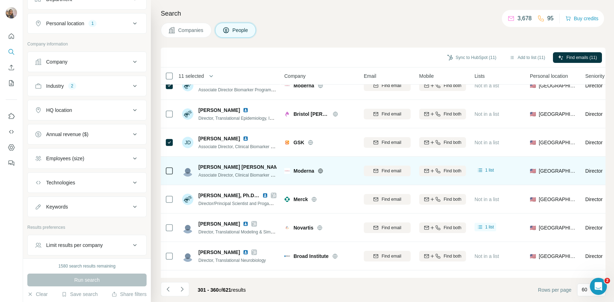
click at [171, 175] on div at bounding box center [169, 171] width 9 height 20
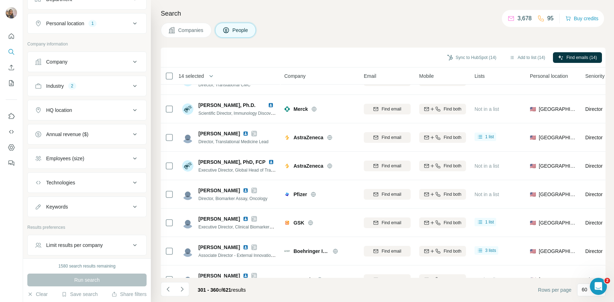
scroll to position [615, 0]
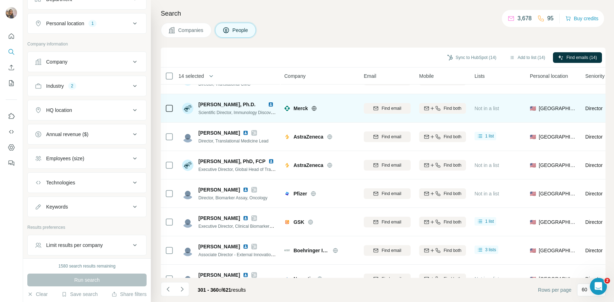
click at [169, 112] on icon at bounding box center [169, 108] width 9 height 9
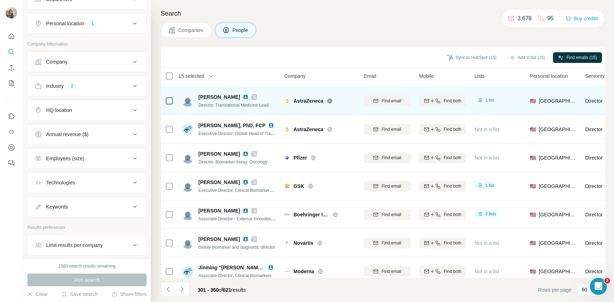
scroll to position [658, 0]
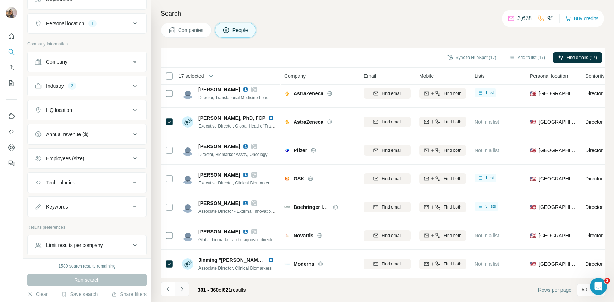
click at [182, 286] on icon "Navigate to next page" at bounding box center [181, 288] width 7 height 7
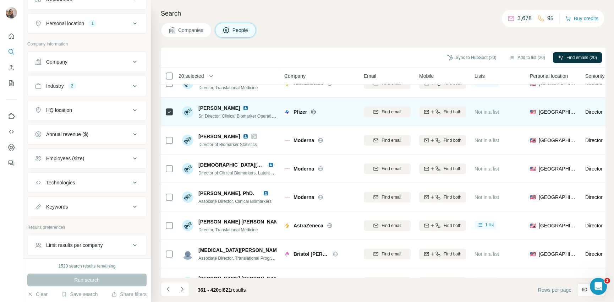
scroll to position [251, 0]
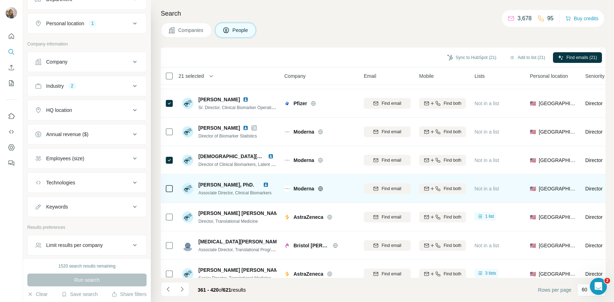
click at [168, 184] on icon at bounding box center [169, 188] width 9 height 9
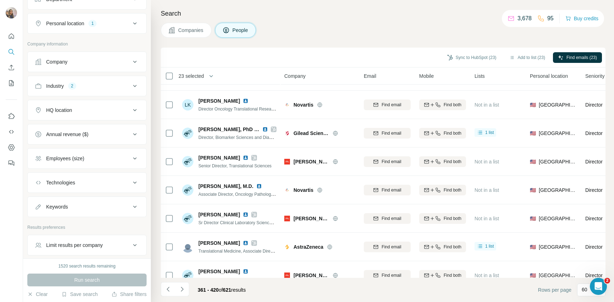
scroll to position [774, 0]
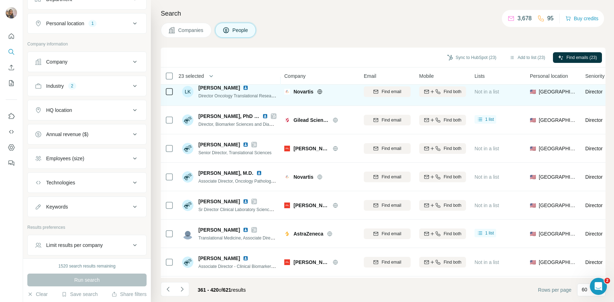
click at [165, 90] on icon at bounding box center [169, 91] width 9 height 9
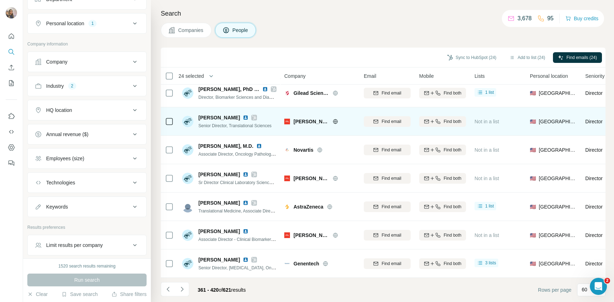
scroll to position [814, 0]
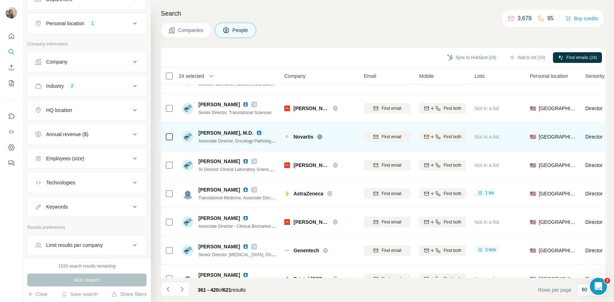
click at [162, 130] on td at bounding box center [169, 136] width 17 height 28
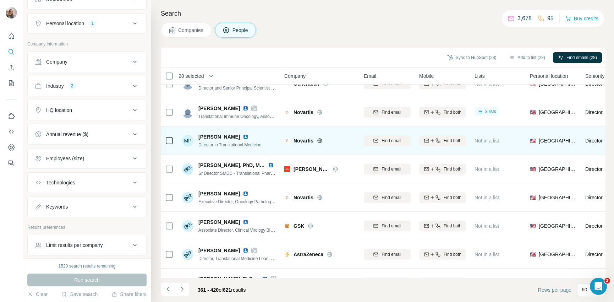
scroll to position [1323, 0]
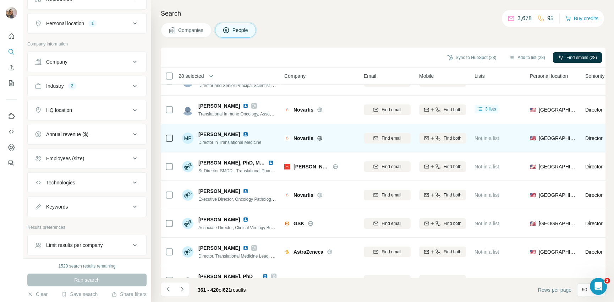
click at [173, 138] on icon at bounding box center [169, 138] width 9 height 9
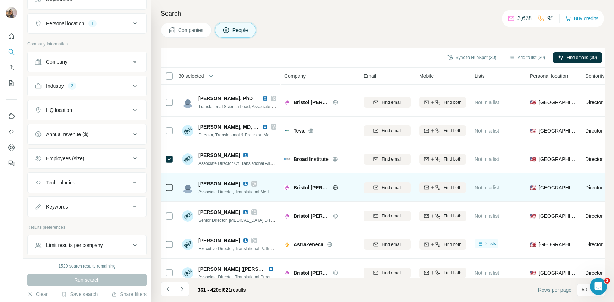
scroll to position [1514, 0]
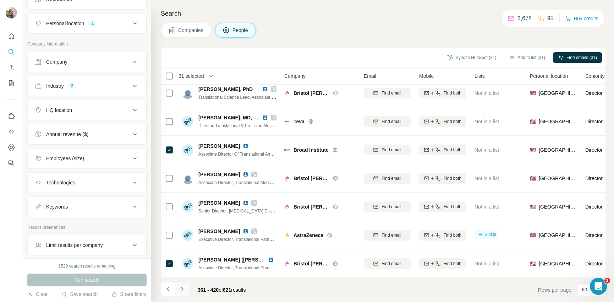
click at [178, 287] on icon "Navigate to next page" at bounding box center [181, 288] width 7 height 7
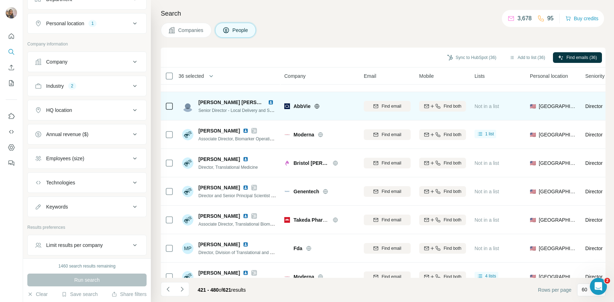
scroll to position [227, 0]
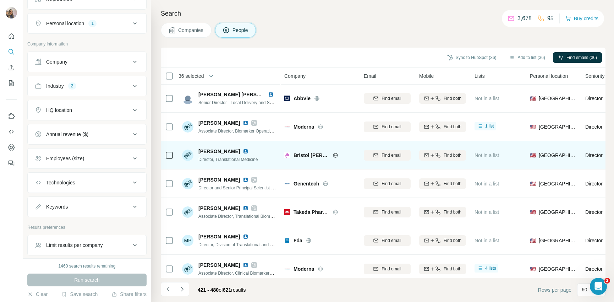
click at [164, 155] on td at bounding box center [169, 155] width 17 height 28
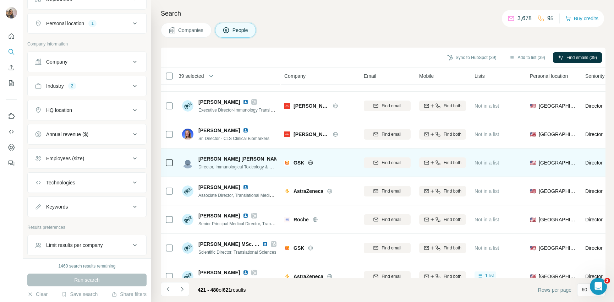
scroll to position [931, 0]
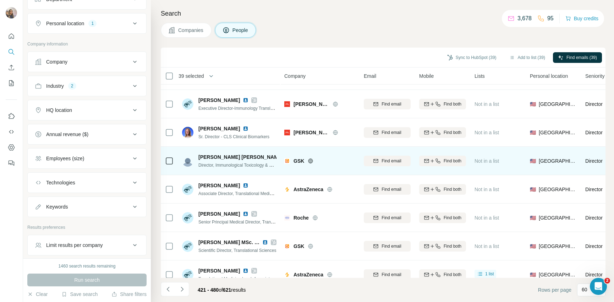
click at [174, 164] on td at bounding box center [169, 161] width 17 height 28
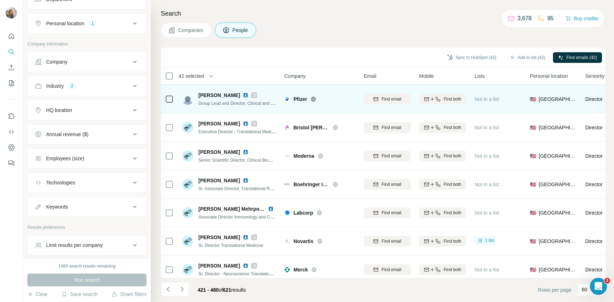
scroll to position [1484, 0]
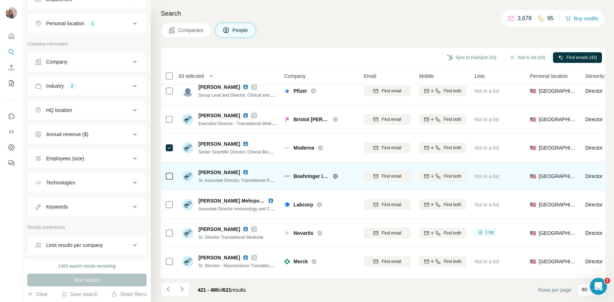
click at [173, 177] on icon at bounding box center [169, 176] width 9 height 9
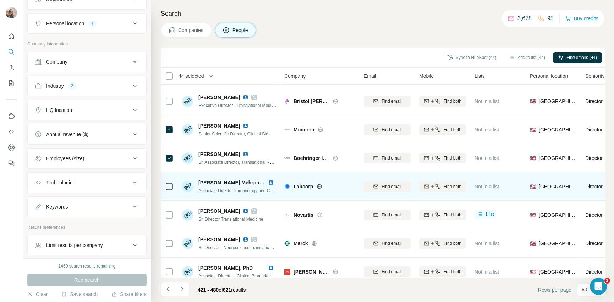
scroll to position [1514, 0]
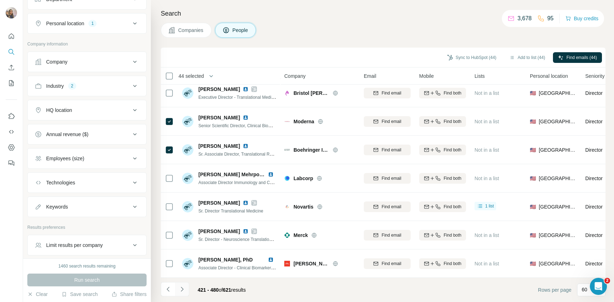
click at [186, 292] on button "Navigate to next page" at bounding box center [182, 289] width 14 height 14
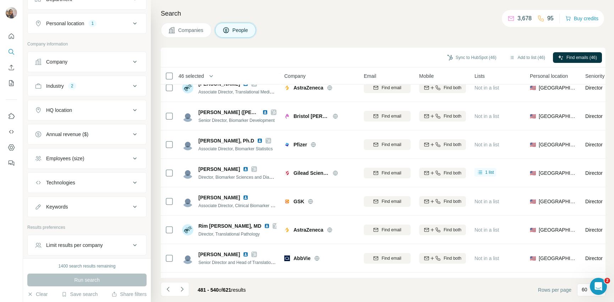
scroll to position [396, 0]
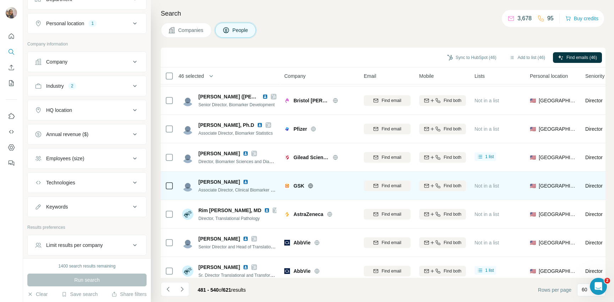
click at [174, 187] on td at bounding box center [169, 185] width 17 height 28
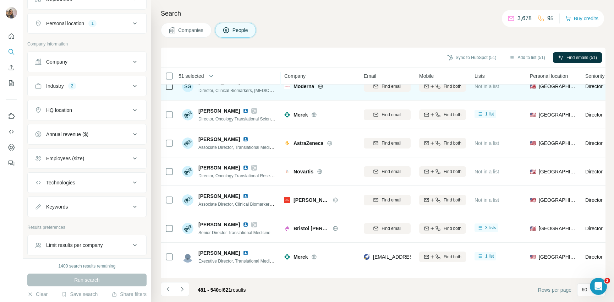
scroll to position [1149, 0]
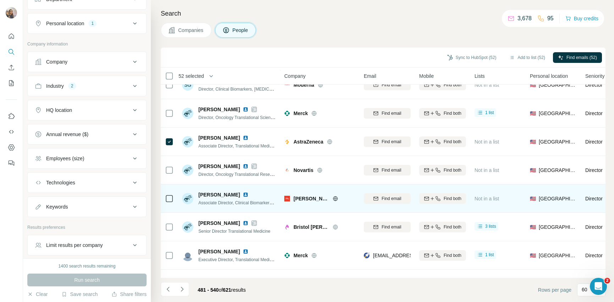
click at [169, 202] on icon at bounding box center [169, 198] width 9 height 9
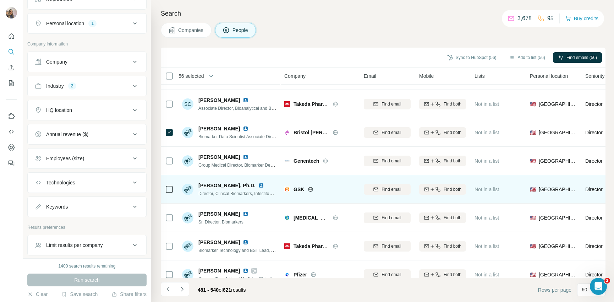
scroll to position [1482, 0]
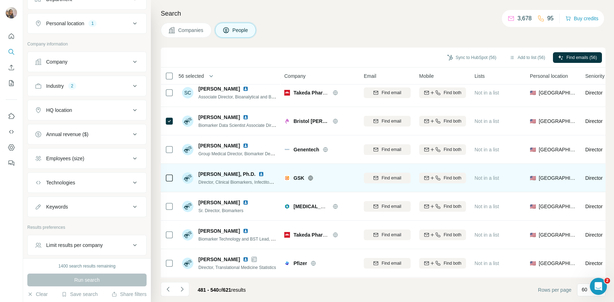
click at [164, 170] on td at bounding box center [169, 178] width 17 height 28
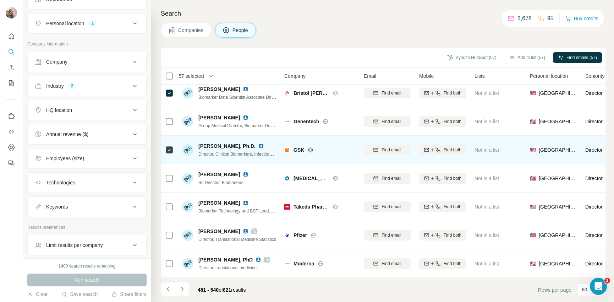
scroll to position [1514, 0]
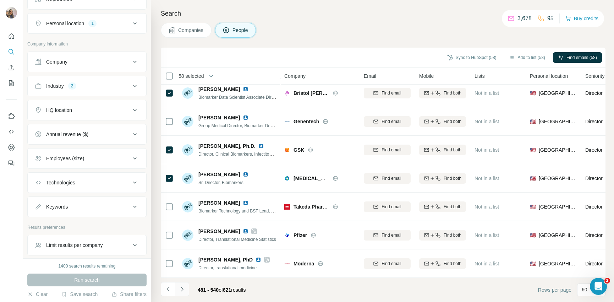
click at [180, 285] on icon "Navigate to next page" at bounding box center [181, 288] width 7 height 7
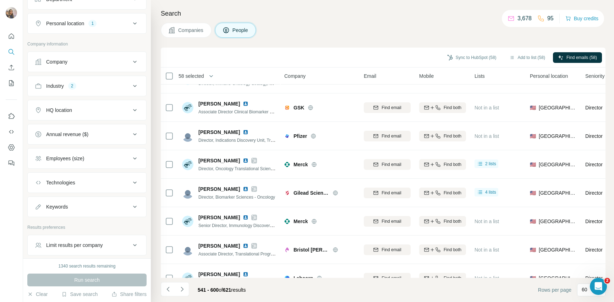
scroll to position [153, 0]
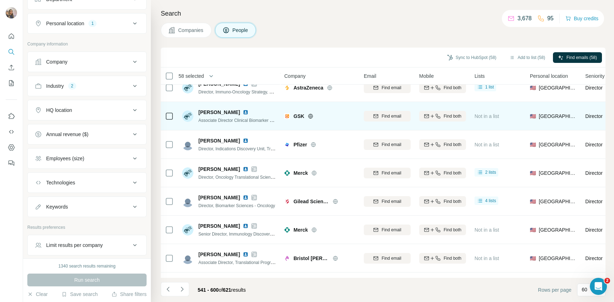
click at [171, 110] on div at bounding box center [169, 116] width 9 height 20
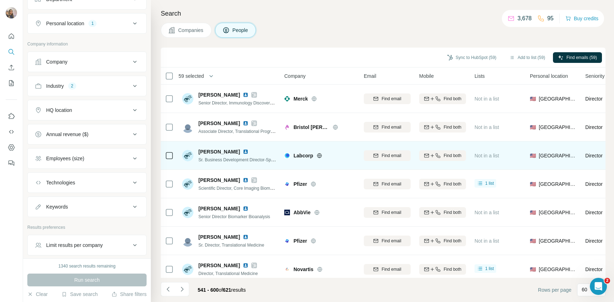
scroll to position [334, 0]
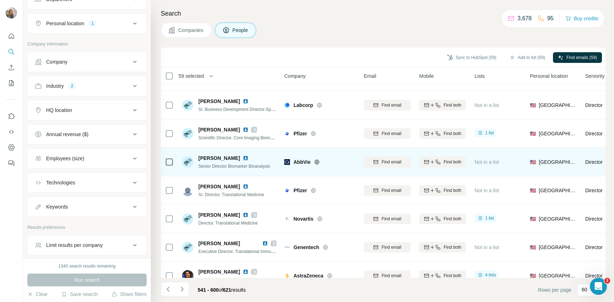
click at [166, 169] on div at bounding box center [169, 162] width 9 height 20
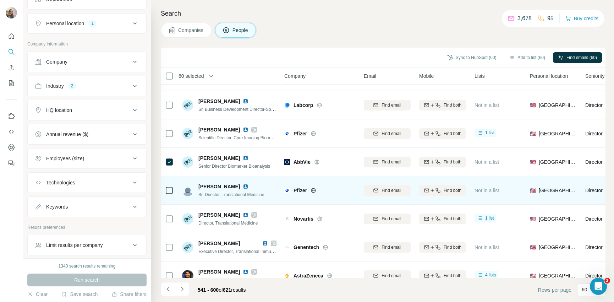
click at [167, 183] on div at bounding box center [169, 190] width 9 height 20
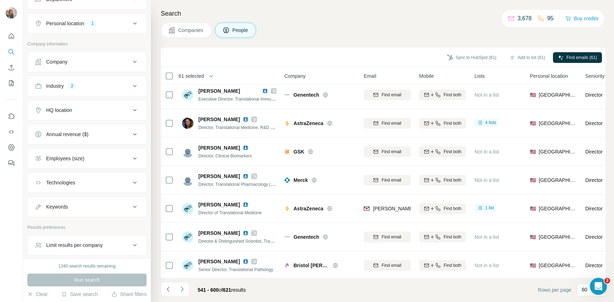
scroll to position [495, 0]
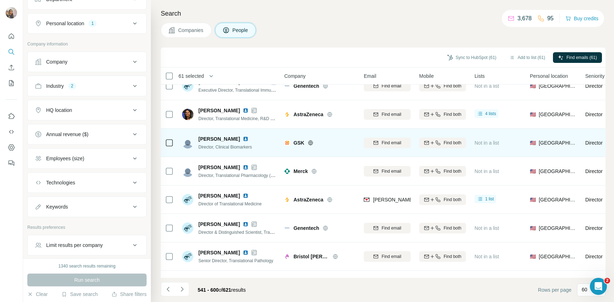
click at [170, 146] on icon at bounding box center [169, 142] width 9 height 9
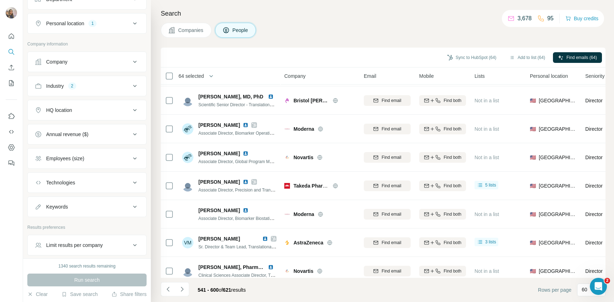
scroll to position [1363, 0]
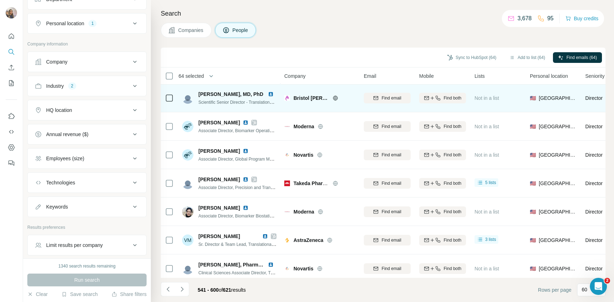
click at [174, 99] on td at bounding box center [169, 98] width 17 height 28
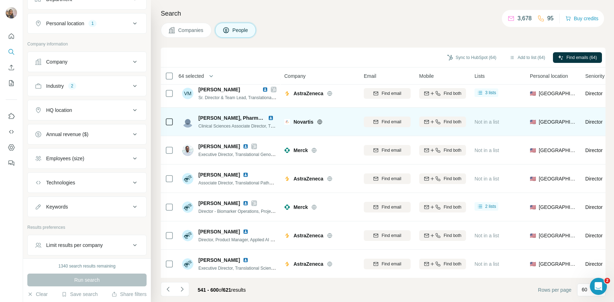
scroll to position [1514, 0]
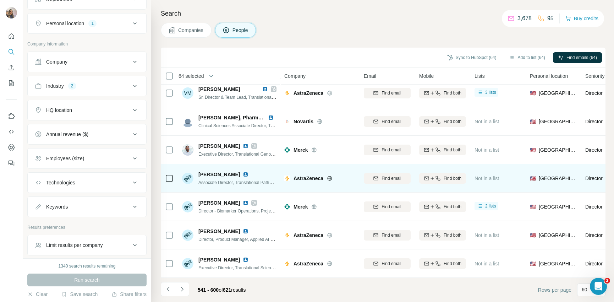
click at [172, 180] on div at bounding box center [169, 178] width 9 height 20
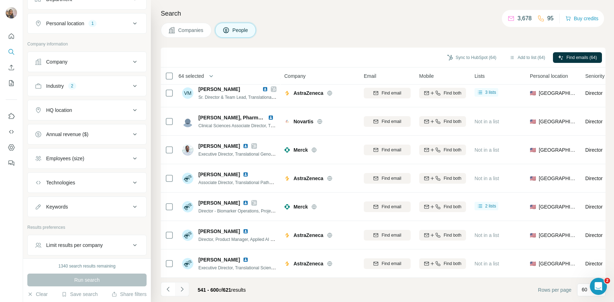
click at [184, 289] on icon "Navigate to next page" at bounding box center [181, 288] width 7 height 7
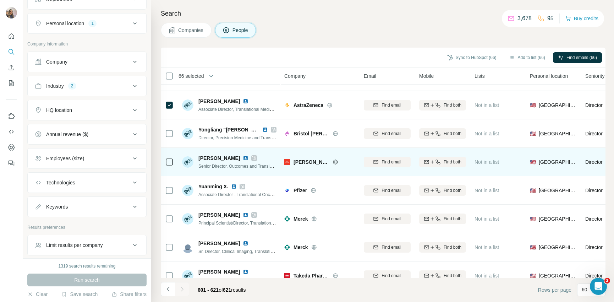
scroll to position [407, 0]
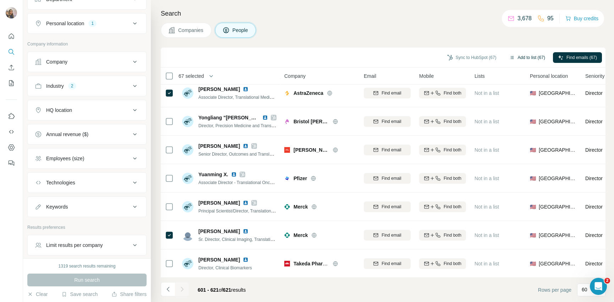
click at [515, 55] on button "Add to list (67)" at bounding box center [527, 57] width 46 height 11
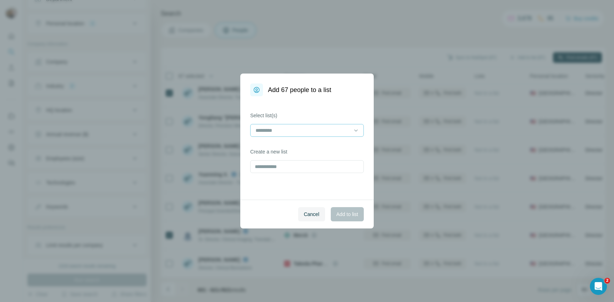
click at [301, 125] on div at bounding box center [303, 130] width 96 height 12
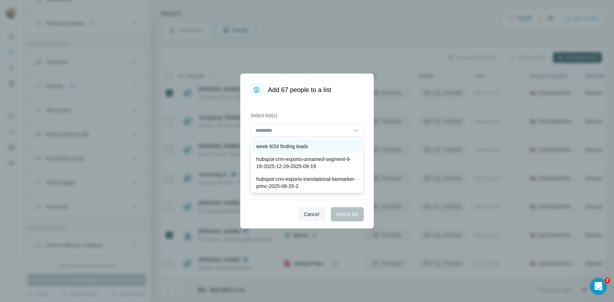
click at [301, 147] on p "week 9/24 finding leads" at bounding box center [282, 146] width 52 height 7
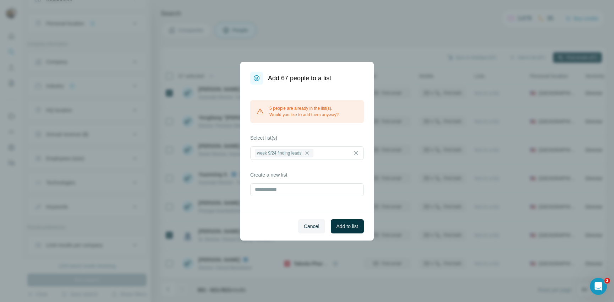
click at [367, 183] on div "5 people are already in the list(s). Would you like to add them anyway? Select …" at bounding box center [306, 147] width 133 height 127
click at [355, 229] on span "Add to list" at bounding box center [347, 225] width 22 height 7
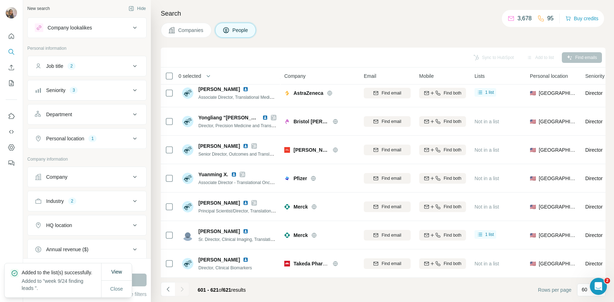
scroll to position [0, 0]
click at [90, 207] on button "Industry 2" at bounding box center [87, 201] width 119 height 17
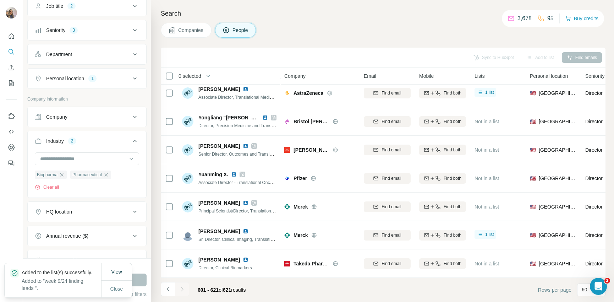
scroll to position [62, 0]
click at [65, 175] on icon "button" at bounding box center [62, 173] width 6 height 6
click at [65, 175] on span "Pharmaceutical" at bounding box center [51, 173] width 29 height 6
click at [71, 176] on icon "button" at bounding box center [71, 173] width 6 height 6
click at [72, 153] on input at bounding box center [83, 157] width 88 height 8
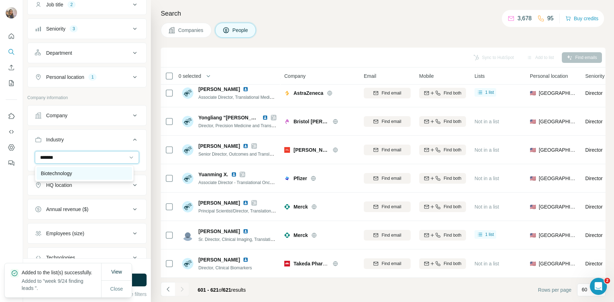
type input "*******"
click at [65, 176] on p "Biotechnology" at bounding box center [56, 173] width 31 height 7
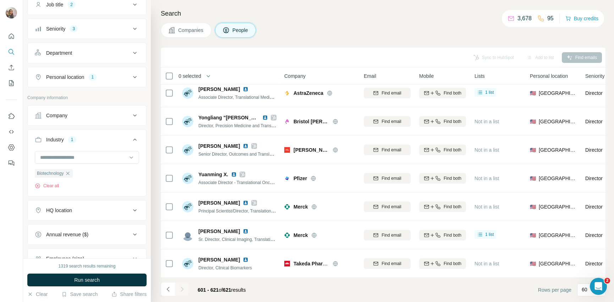
click at [122, 289] on button "Close" at bounding box center [116, 295] width 23 height 13
click at [122, 275] on button "Run search" at bounding box center [86, 279] width 119 height 13
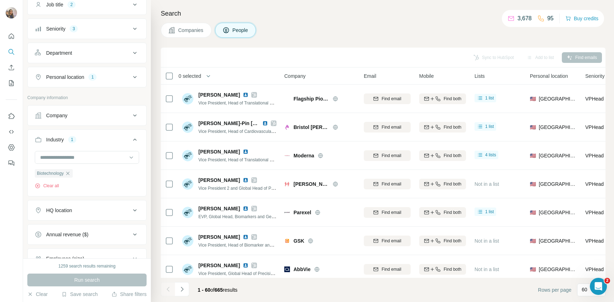
scroll to position [112, 0]
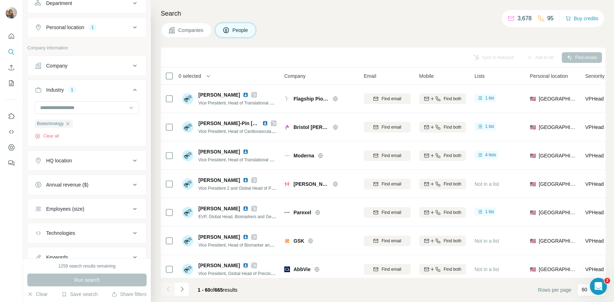
click at [87, 180] on button "Annual revenue ($)" at bounding box center [87, 184] width 119 height 17
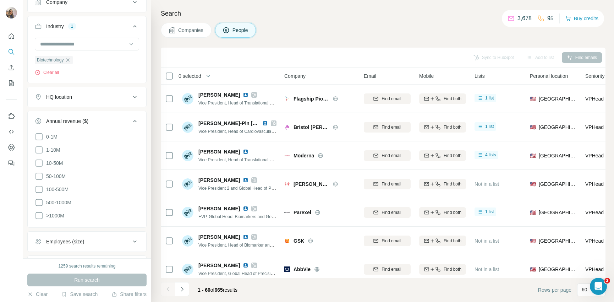
scroll to position [180, 0]
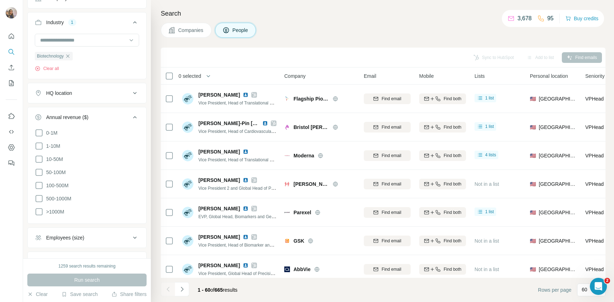
click at [109, 115] on div "Annual revenue ($)" at bounding box center [83, 117] width 96 height 7
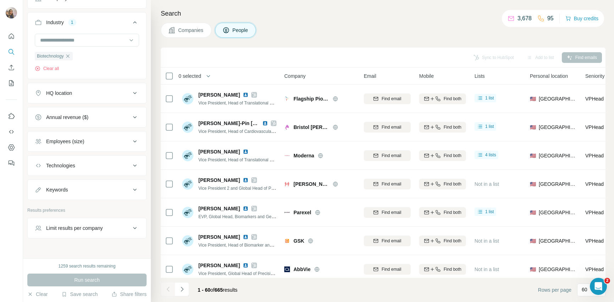
click at [97, 145] on div "Employees (size)" at bounding box center [83, 141] width 96 height 7
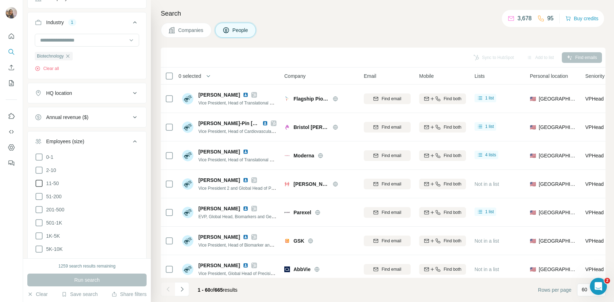
click at [38, 184] on icon at bounding box center [39, 183] width 9 height 9
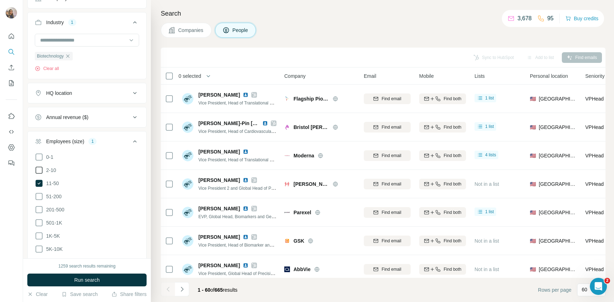
click at [38, 170] on icon at bounding box center [39, 170] width 9 height 9
click at [39, 194] on icon at bounding box center [39, 196] width 9 height 9
click at [86, 279] on span "Run search" at bounding box center [87, 279] width 26 height 7
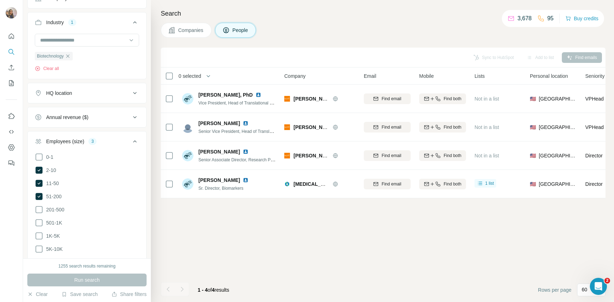
click at [84, 148] on button "Employees (size) 3" at bounding box center [87, 143] width 119 height 20
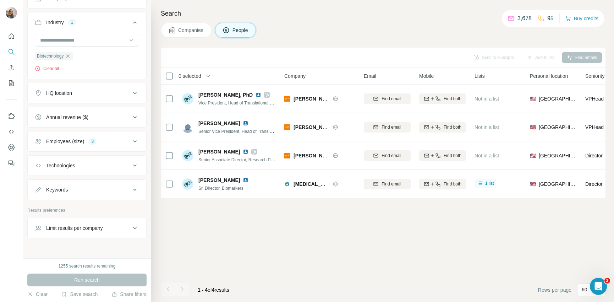
click at [108, 144] on div "Employees (size) 3" at bounding box center [83, 141] width 96 height 7
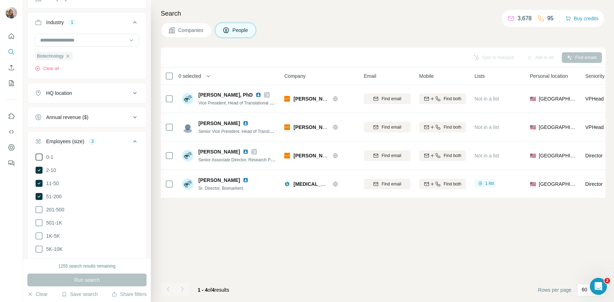
click at [36, 157] on icon at bounding box center [38, 156] width 7 height 7
click at [74, 276] on span "Run search" at bounding box center [87, 279] width 26 height 7
click at [93, 38] on input at bounding box center [83, 40] width 88 height 8
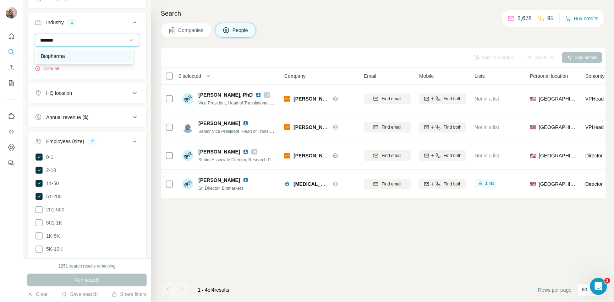
type input "*******"
click at [64, 61] on div "Biopharma" at bounding box center [84, 56] width 95 height 13
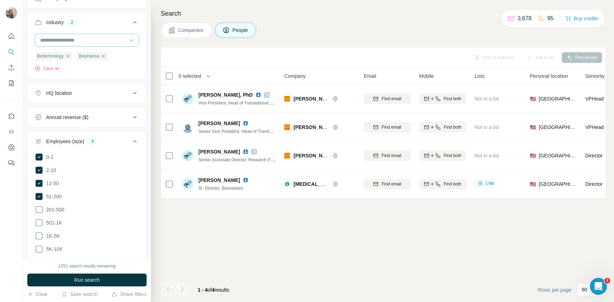
click at [72, 42] on input at bounding box center [83, 40] width 88 height 8
type input "******"
click at [81, 65] on div "Pharmaceutical" at bounding box center [84, 68] width 95 height 13
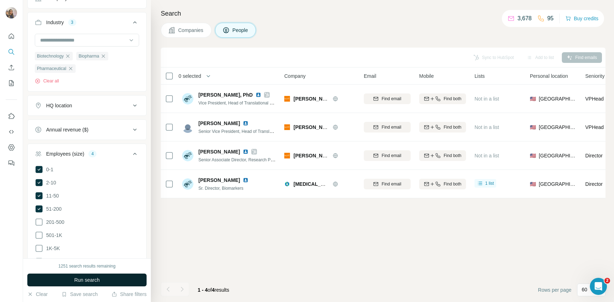
click at [100, 280] on span "Run search" at bounding box center [87, 279] width 26 height 7
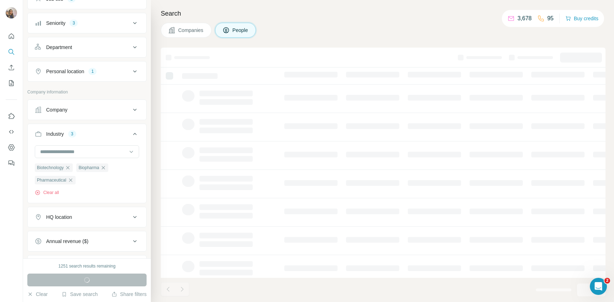
scroll to position [65, 0]
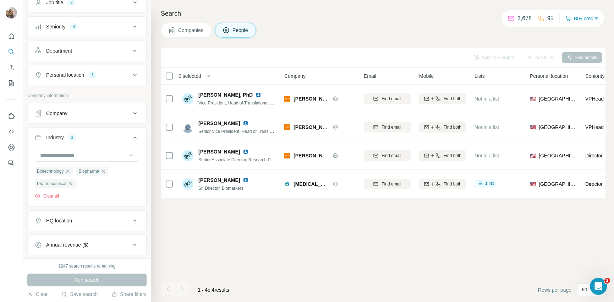
click at [53, 66] on div "Personal location 1" at bounding box center [86, 75] width 119 height 21
click at [54, 73] on div "Personal location" at bounding box center [65, 74] width 38 height 7
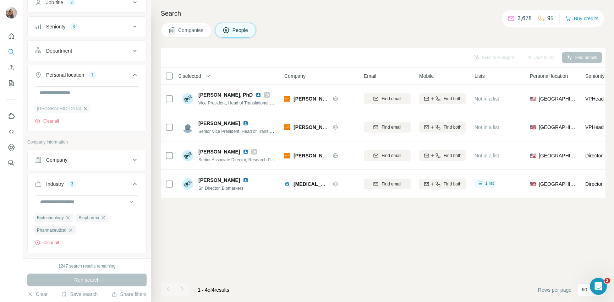
click at [83, 108] on icon "button" at bounding box center [86, 109] width 6 height 6
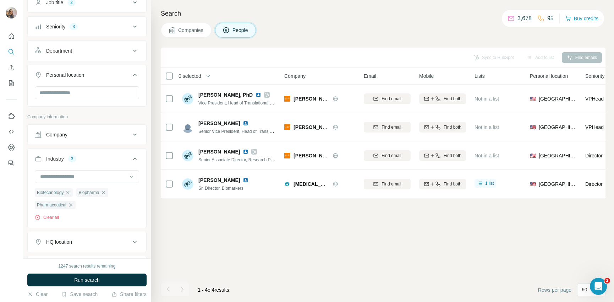
click at [84, 75] on div "Personal location" at bounding box center [65, 74] width 38 height 7
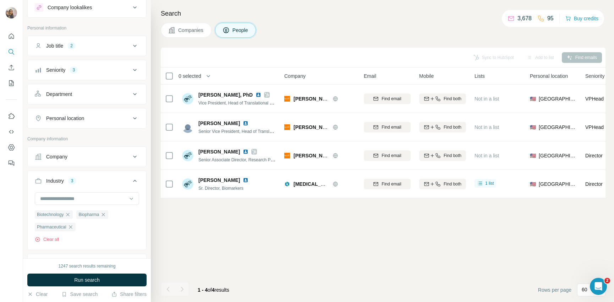
scroll to position [8, 0]
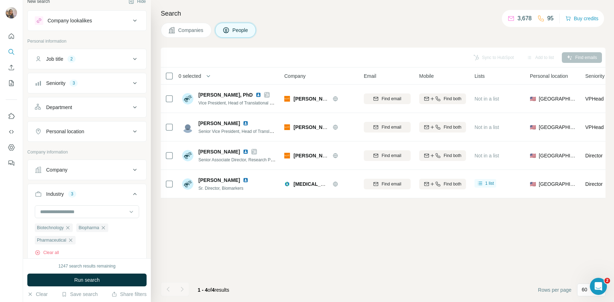
click at [98, 60] on div "Job title 2" at bounding box center [83, 58] width 96 height 7
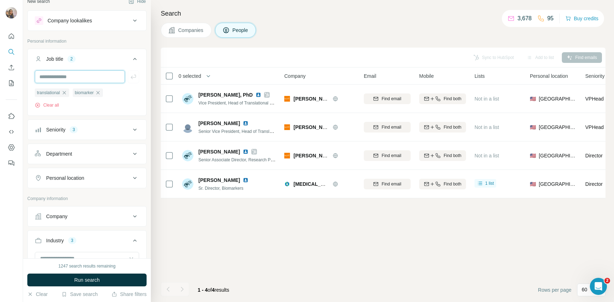
click at [89, 78] on input "text" at bounding box center [80, 76] width 90 height 13
type input "**********"
click at [116, 91] on ul "translational biomarker" at bounding box center [87, 92] width 104 height 9
click at [99, 77] on input "**********" at bounding box center [80, 76] width 90 height 13
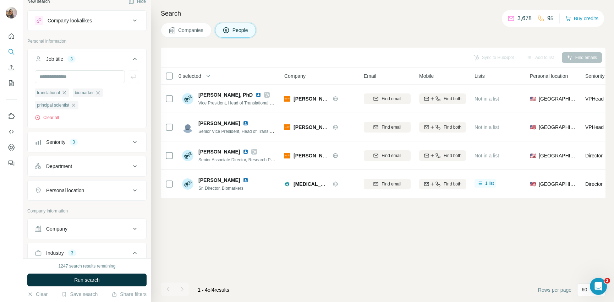
click at [105, 277] on button "Run search" at bounding box center [86, 279] width 119 height 13
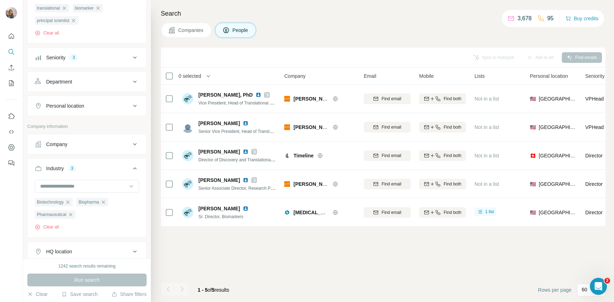
scroll to position [62, 0]
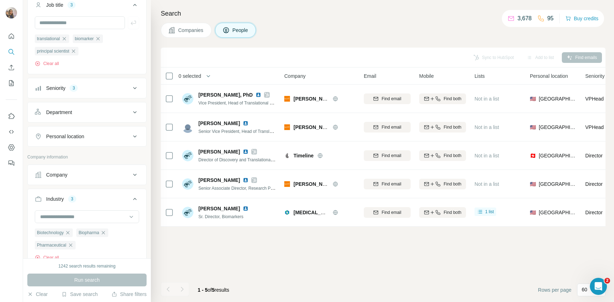
click at [107, 90] on div "Seniority 3" at bounding box center [83, 87] width 96 height 7
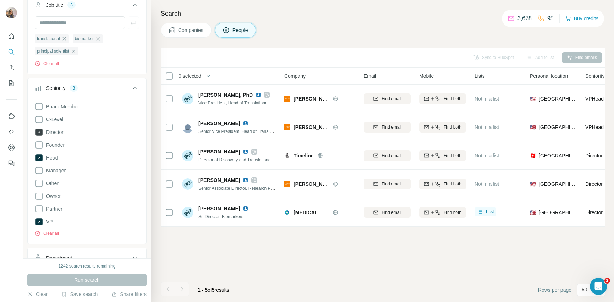
click at [57, 136] on span "Director" at bounding box center [53, 131] width 20 height 7
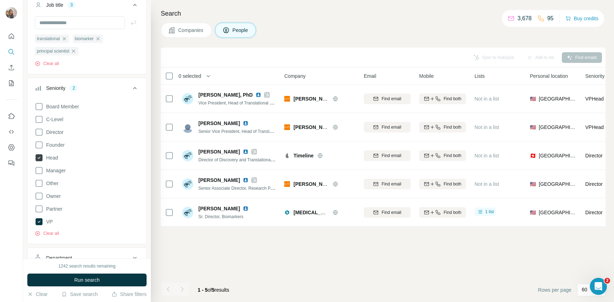
click at [57, 158] on span "Head" at bounding box center [50, 157] width 15 height 7
click at [53, 221] on div "Board Member C-Level Director Founder Head Manager Other Owner Partner VP Clear…" at bounding box center [87, 167] width 104 height 137
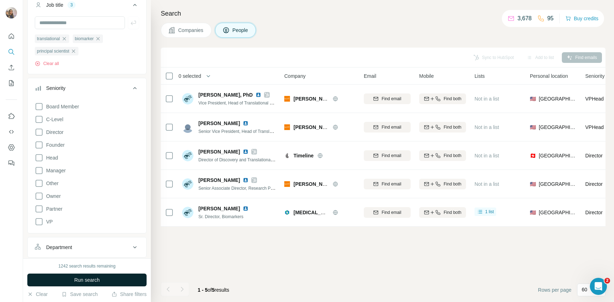
click at [68, 279] on button "Run search" at bounding box center [86, 279] width 119 height 13
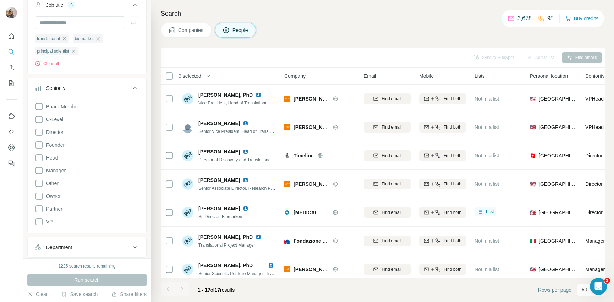
click at [103, 91] on div "Seniority" at bounding box center [83, 87] width 96 height 7
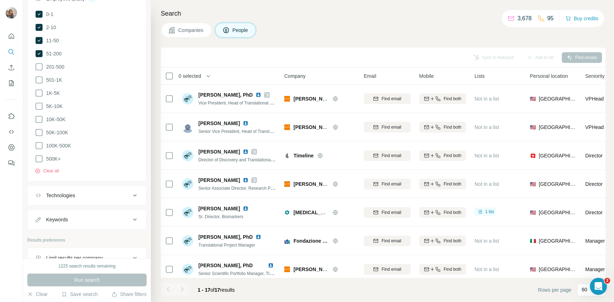
scroll to position [433, 0]
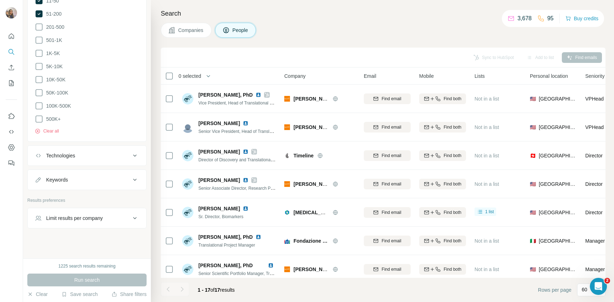
click at [105, 178] on div "Keywords" at bounding box center [83, 179] width 96 height 7
click at [106, 176] on div "Keywords" at bounding box center [83, 179] width 96 height 7
click at [106, 147] on button "Technologies" at bounding box center [87, 155] width 119 height 17
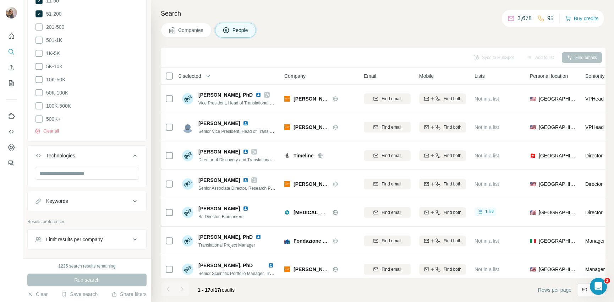
click at [106, 148] on button "Technologies" at bounding box center [87, 157] width 119 height 20
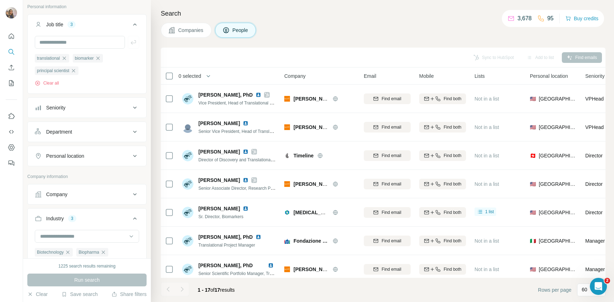
scroll to position [23, 0]
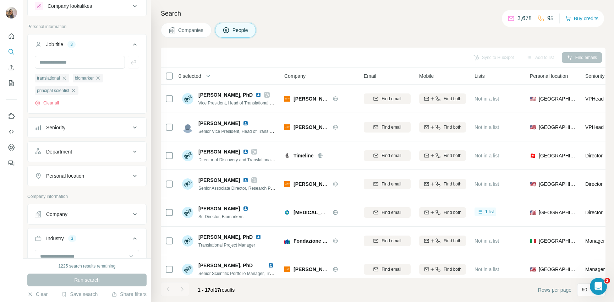
click at [106, 150] on div "Department" at bounding box center [83, 151] width 96 height 7
click at [103, 126] on div "Seniority" at bounding box center [83, 127] width 96 height 7
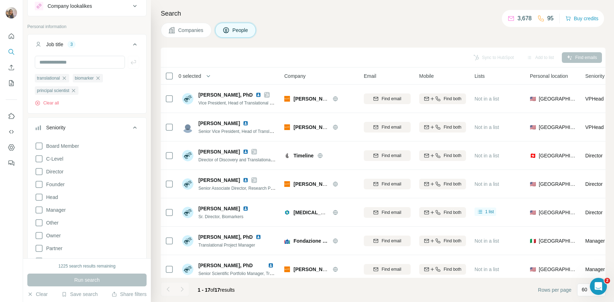
click at [103, 125] on div "Seniority" at bounding box center [83, 127] width 96 height 7
click at [124, 98] on div "translational biomarker principal scientist Clear all" at bounding box center [87, 89] width 104 height 33
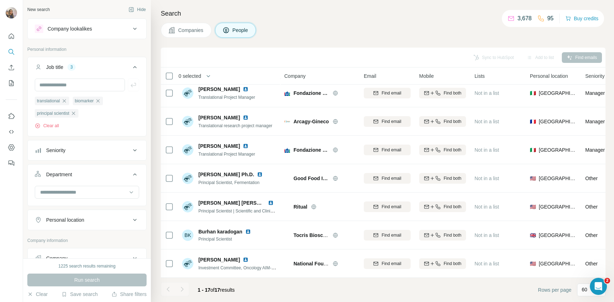
scroll to position [0, 0]
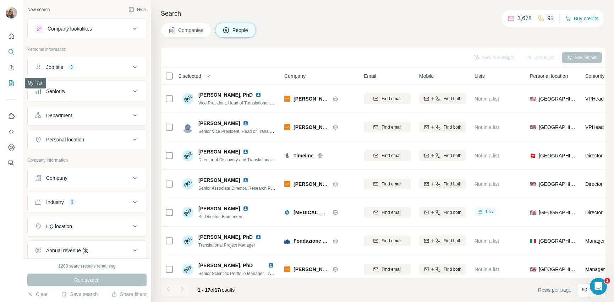
click at [11, 81] on icon "My lists" at bounding box center [11, 83] width 5 height 6
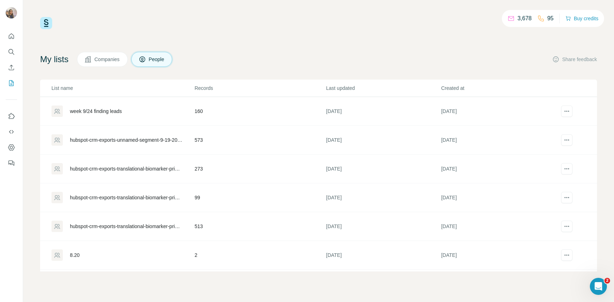
click at [111, 104] on td "week 9/24 finding leads" at bounding box center [117, 111] width 154 height 29
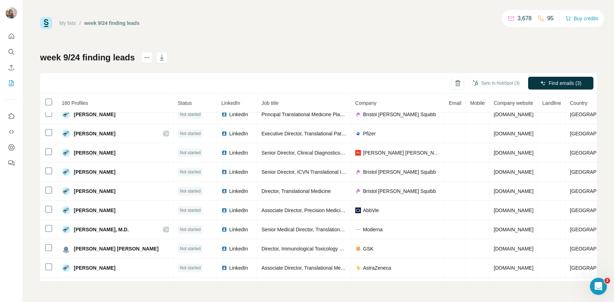
scroll to position [622, 0]
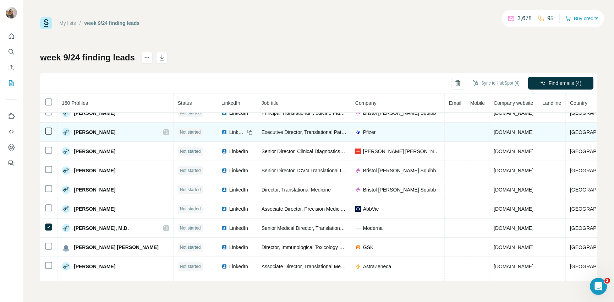
click at [51, 135] on td at bounding box center [48, 131] width 17 height 19
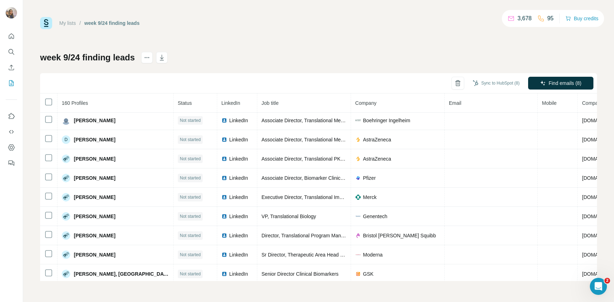
scroll to position [2327, 0]
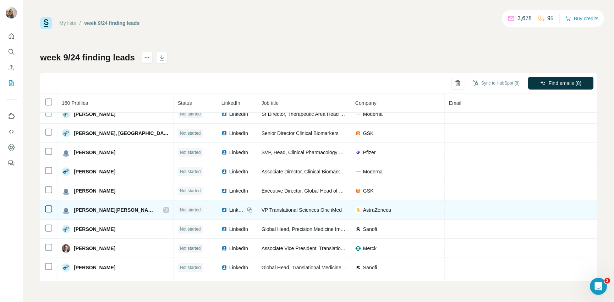
click at [43, 211] on td at bounding box center [48, 209] width 17 height 19
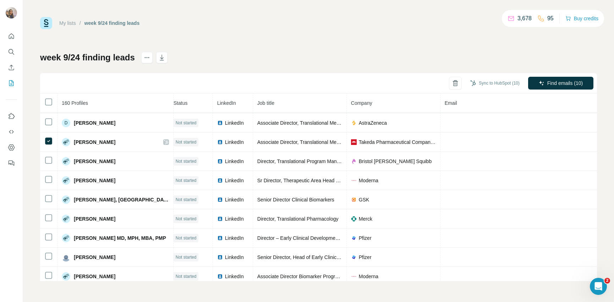
scroll to position [0, 4]
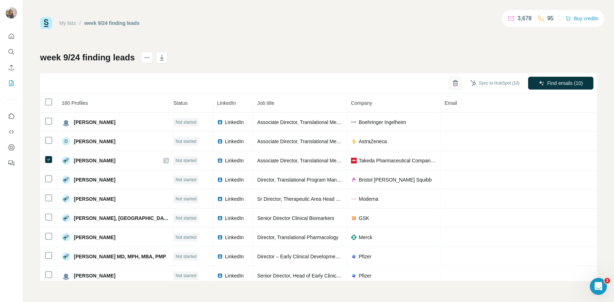
click at [452, 81] on icon "button" at bounding box center [455, 82] width 7 height 7
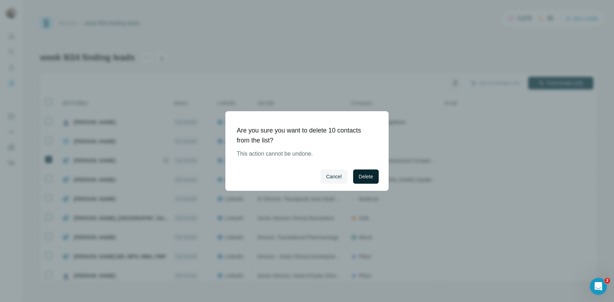
click at [371, 179] on span "Delete" at bounding box center [366, 176] width 14 height 7
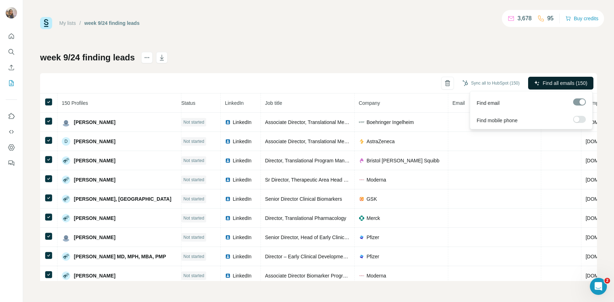
click at [543, 82] on span "Find all emails (150)" at bounding box center [565, 82] width 45 height 7
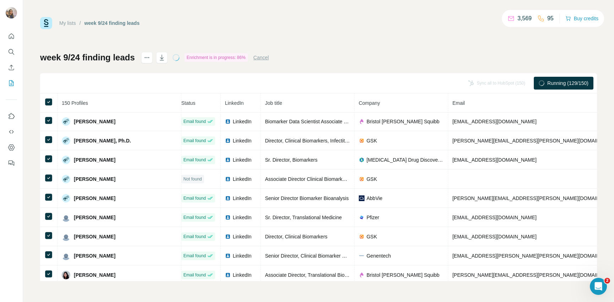
scroll to position [503, 4]
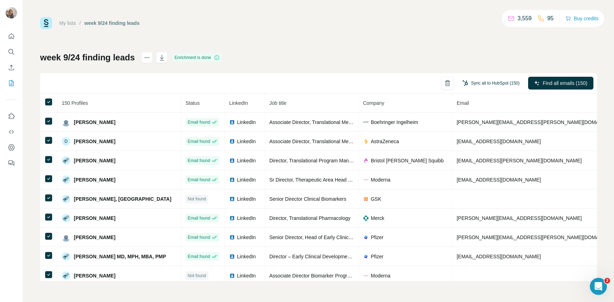
click at [471, 85] on button "Sync all to HubSpot (150)" at bounding box center [490, 83] width 67 height 11
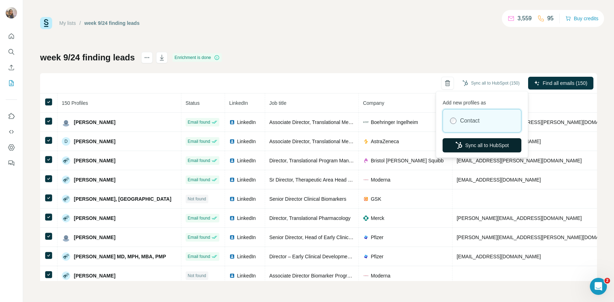
click at [468, 143] on button "Sync all to HubSpot" at bounding box center [481, 145] width 79 height 14
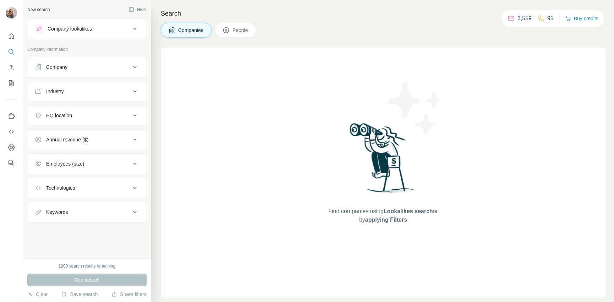
click at [46, 63] on button "Company" at bounding box center [87, 67] width 119 height 17
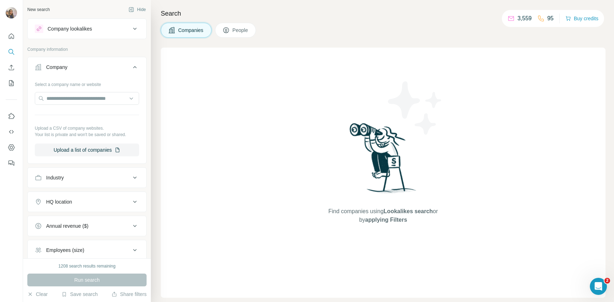
click at [105, 177] on div "Industry" at bounding box center [83, 177] width 96 height 7
click at [105, 192] on input at bounding box center [83, 195] width 88 height 8
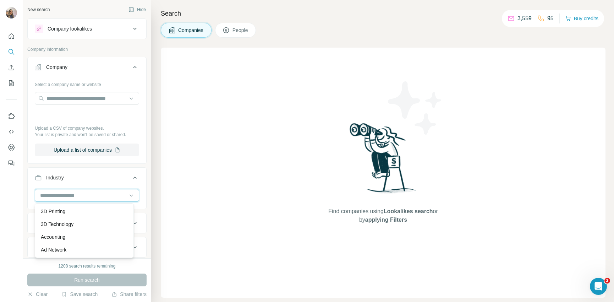
type input "*"
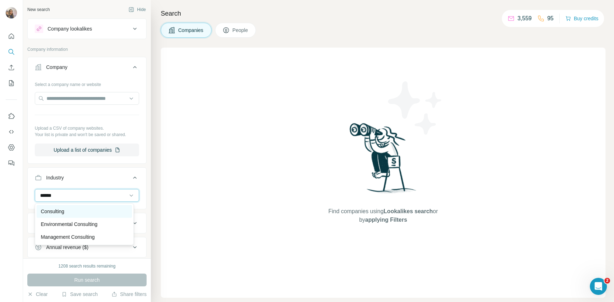
type input "******"
click at [77, 209] on div "Consulting" at bounding box center [84, 211] width 87 height 7
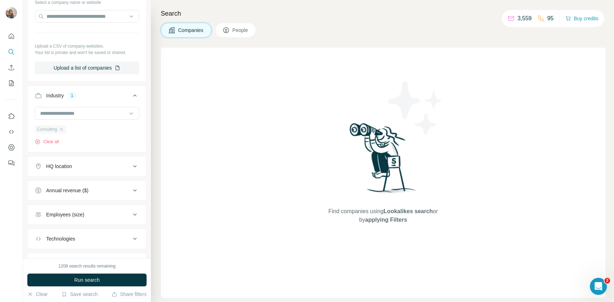
scroll to position [117, 0]
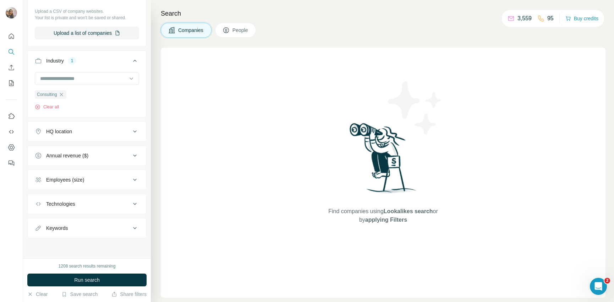
click at [71, 235] on button "Keywords" at bounding box center [87, 227] width 119 height 17
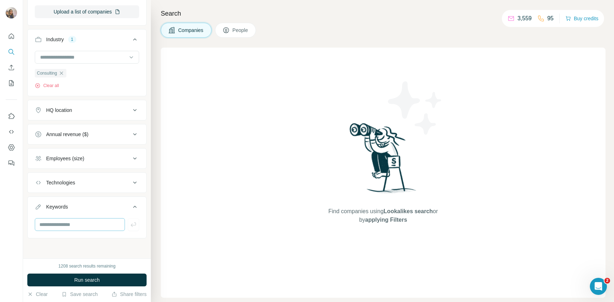
scroll to position [138, 0]
click at [73, 225] on input "text" at bounding box center [80, 224] width 90 height 13
type input "**********"
type input "********"
type input "*********"
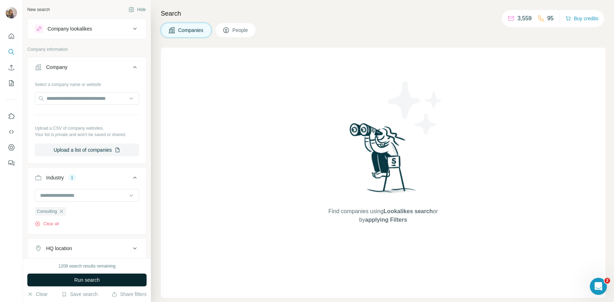
click at [110, 278] on button "Run search" at bounding box center [86, 279] width 119 height 13
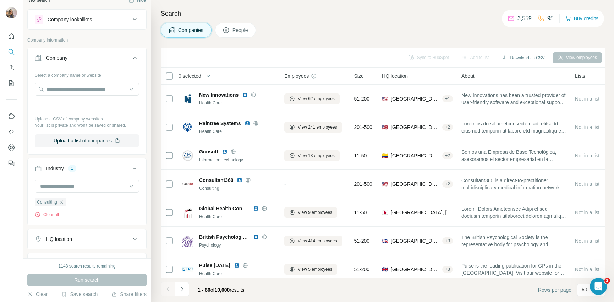
scroll to position [10, 0]
click at [240, 23] on button "People" at bounding box center [235, 30] width 41 height 15
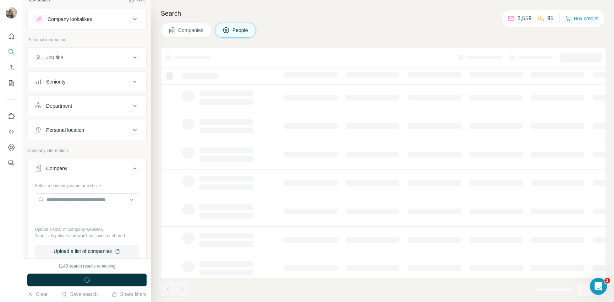
click at [67, 53] on button "Job title" at bounding box center [87, 57] width 119 height 17
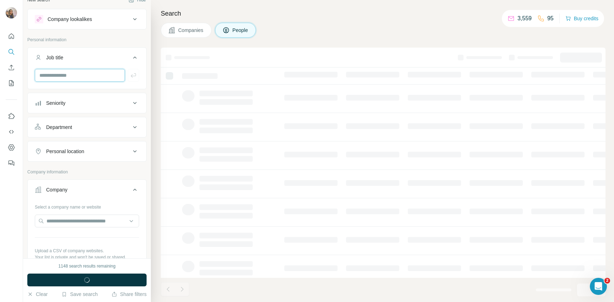
click at [66, 73] on input "text" at bounding box center [80, 75] width 90 height 13
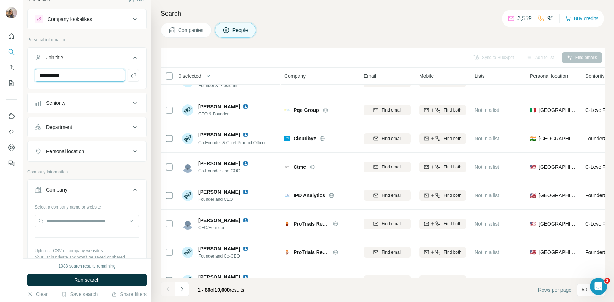
scroll to position [1514, 0]
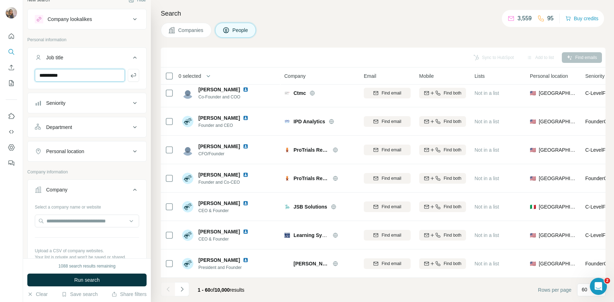
type input "**********"
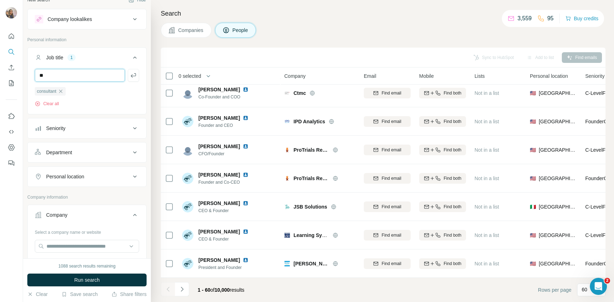
type input "*"
type input "********"
type input "*********"
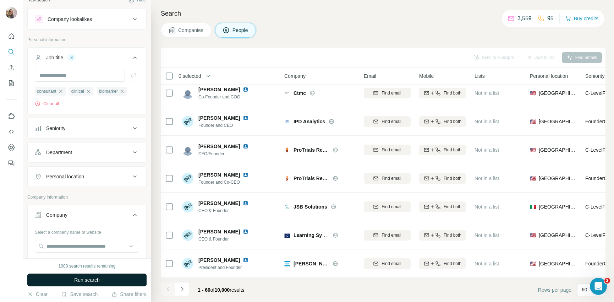
click at [92, 280] on span "Run search" at bounding box center [87, 279] width 26 height 7
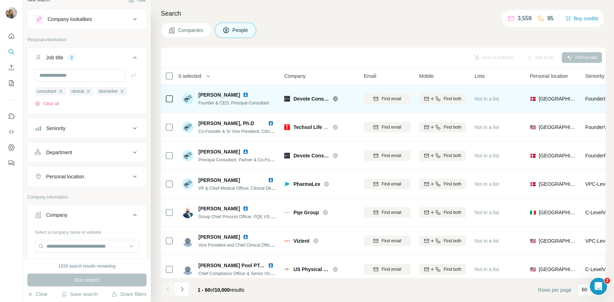
click at [286, 99] on img at bounding box center [287, 99] width 6 height 6
click at [248, 94] on img at bounding box center [246, 95] width 6 height 6
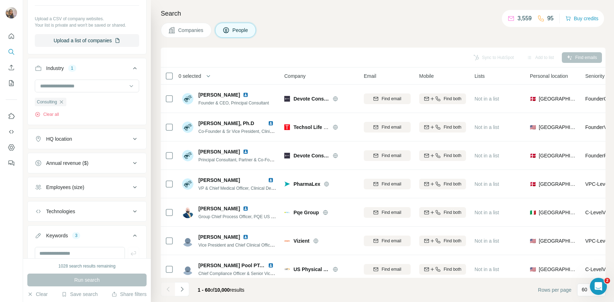
scroll to position [385, 0]
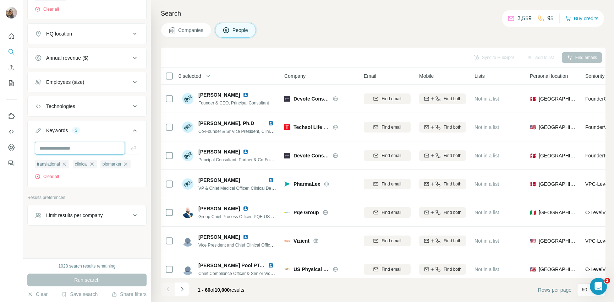
click at [59, 142] on input "text" at bounding box center [80, 148] width 90 height 13
paste input "**********"
type input "**********"
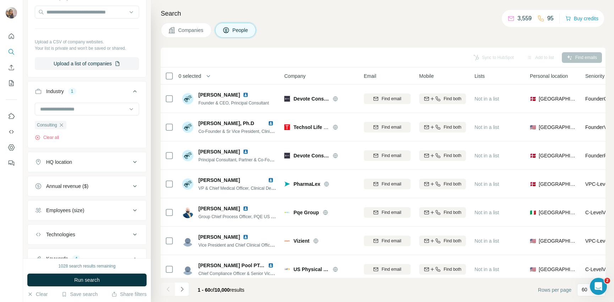
scroll to position [243, 0]
click at [63, 125] on icon "button" at bounding box center [62, 126] width 6 height 6
click at [69, 114] on input at bounding box center [83, 110] width 88 height 8
click at [71, 112] on input at bounding box center [83, 110] width 88 height 8
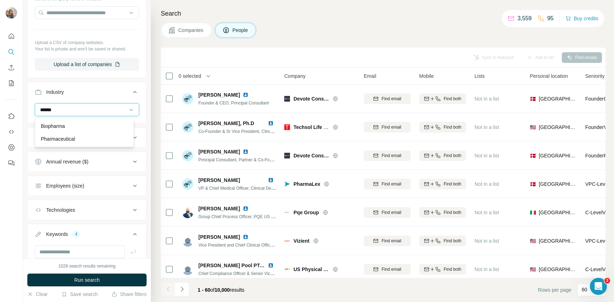
type input "******"
click at [63, 124] on div "Biopharma Pharmaceutical" at bounding box center [84, 132] width 99 height 29
click at [72, 112] on input at bounding box center [83, 110] width 88 height 8
click at [68, 111] on input at bounding box center [83, 110] width 88 height 8
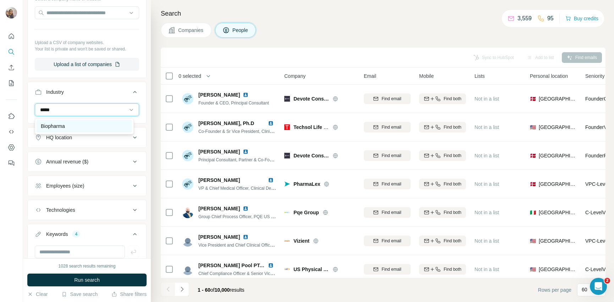
type input "*****"
click at [70, 132] on div "Biopharma" at bounding box center [84, 126] width 95 height 13
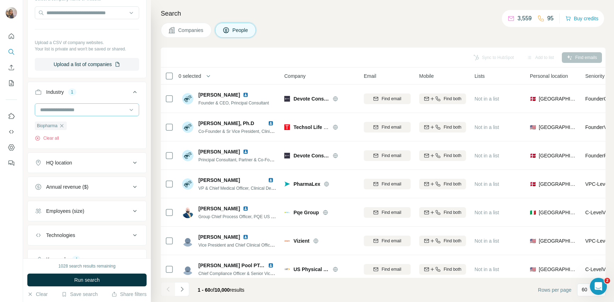
click at [74, 108] on input at bounding box center [83, 110] width 88 height 8
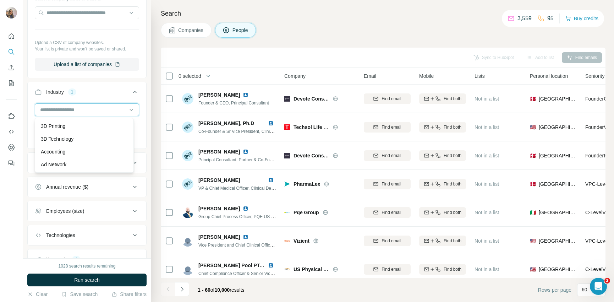
click at [74, 108] on input at bounding box center [83, 110] width 88 height 8
type input "******"
click at [86, 139] on div "Pharmaceutical" at bounding box center [84, 138] width 87 height 7
click at [71, 105] on div at bounding box center [83, 110] width 88 height 12
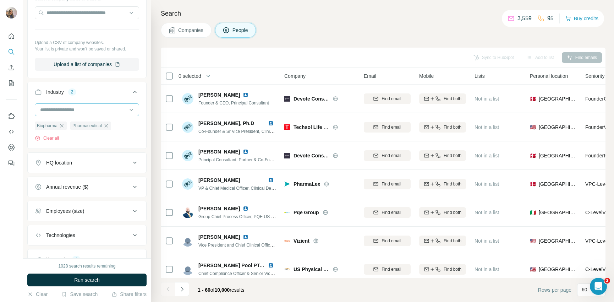
click at [71, 105] on div at bounding box center [83, 110] width 88 height 12
click at [70, 108] on input at bounding box center [83, 110] width 88 height 8
type input "******"
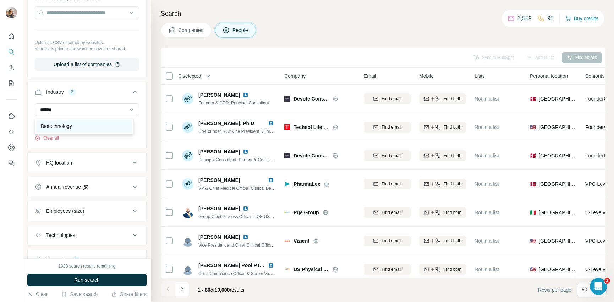
click at [77, 129] on div "Biotechnology" at bounding box center [84, 125] width 87 height 7
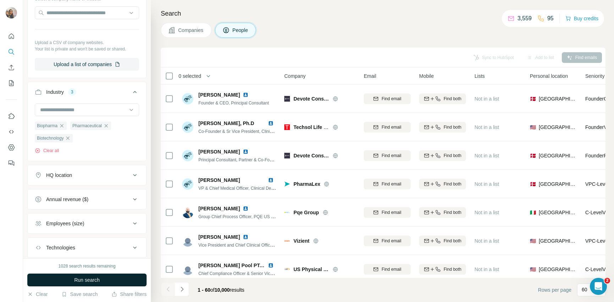
click at [129, 279] on button "Run search" at bounding box center [86, 279] width 119 height 13
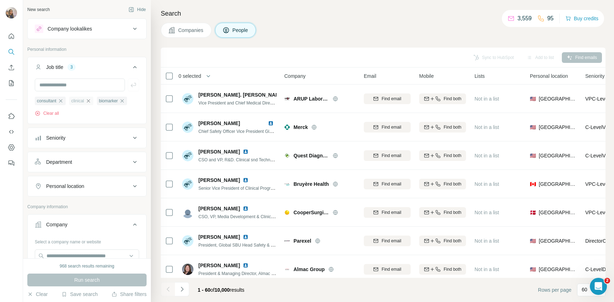
click at [91, 101] on icon "button" at bounding box center [89, 101] width 6 height 6
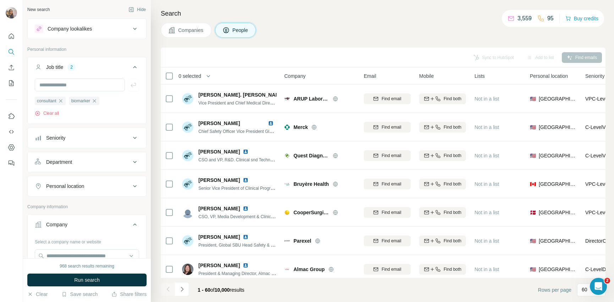
click at [90, 101] on span "biomarker" at bounding box center [80, 101] width 19 height 6
click at [96, 101] on icon "button" at bounding box center [94, 100] width 3 height 3
click at [100, 280] on button "Run search" at bounding box center [86, 279] width 119 height 13
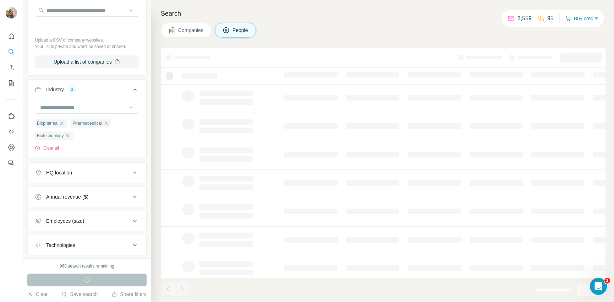
scroll to position [398, 0]
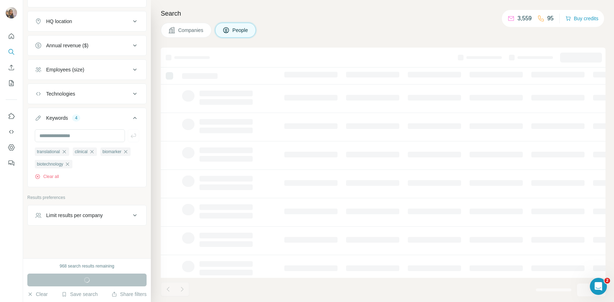
click at [60, 222] on button "Limit results per company" at bounding box center [87, 215] width 119 height 17
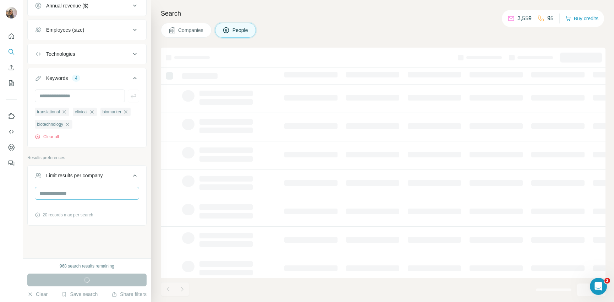
scroll to position [438, 0]
click at [78, 178] on div "Limit results per company" at bounding box center [74, 175] width 57 height 7
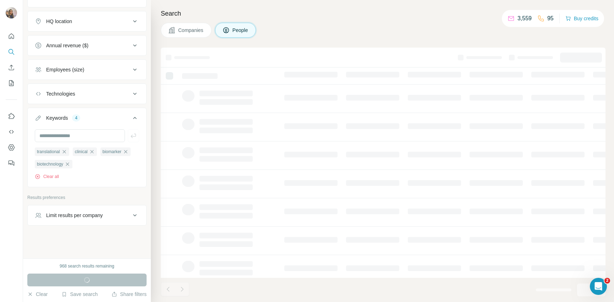
click at [75, 216] on div "Limit results per company" at bounding box center [74, 214] width 57 height 7
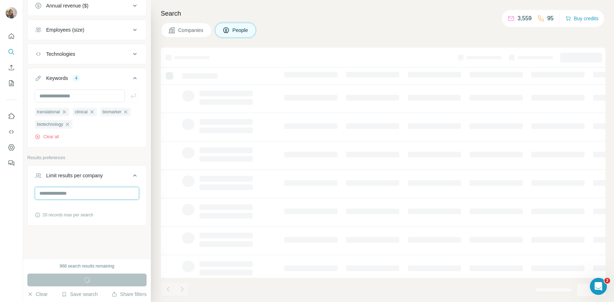
click at [79, 190] on input "number" at bounding box center [87, 193] width 104 height 13
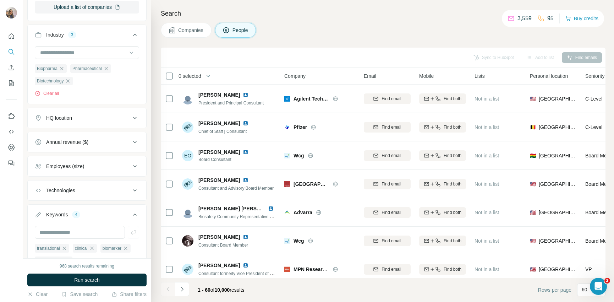
type input "*"
click at [76, 166] on div "Employees (size)" at bounding box center [65, 166] width 38 height 7
click at [37, 180] on icon at bounding box center [39, 181] width 9 height 9
click at [37, 193] on icon at bounding box center [39, 195] width 9 height 9
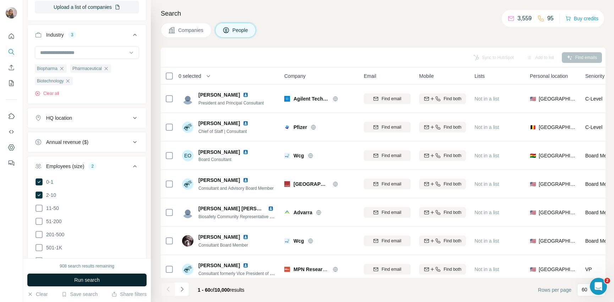
click at [77, 281] on span "Run search" at bounding box center [87, 279] width 26 height 7
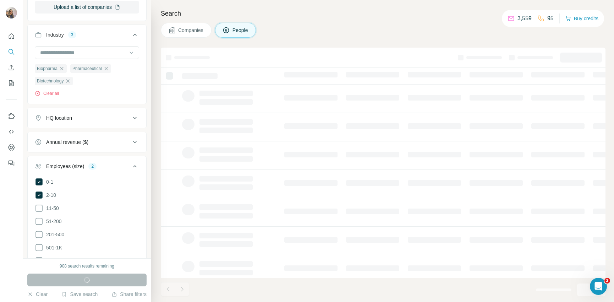
click at [116, 164] on div "Employees (size) 2" at bounding box center [83, 166] width 96 height 7
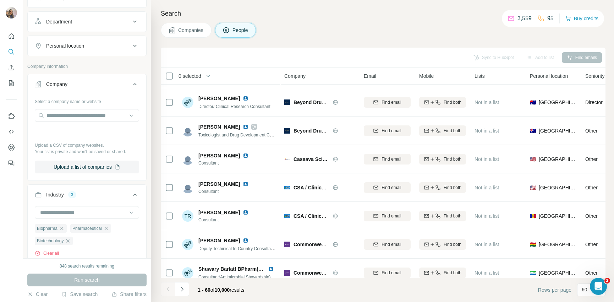
scroll to position [280, 0]
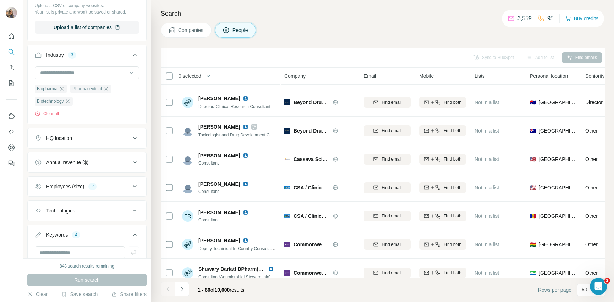
click at [92, 187] on div "2" at bounding box center [92, 186] width 8 height 6
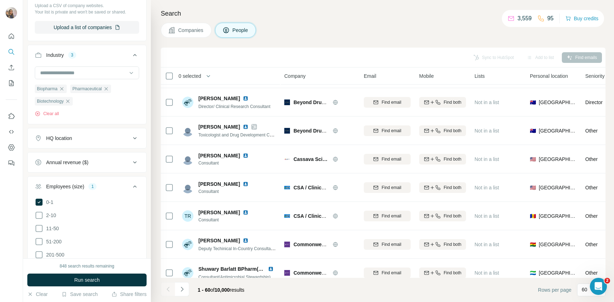
click at [109, 190] on div "Employees (size) 1" at bounding box center [83, 186] width 96 height 7
click at [80, 278] on span "Run search" at bounding box center [87, 279] width 26 height 7
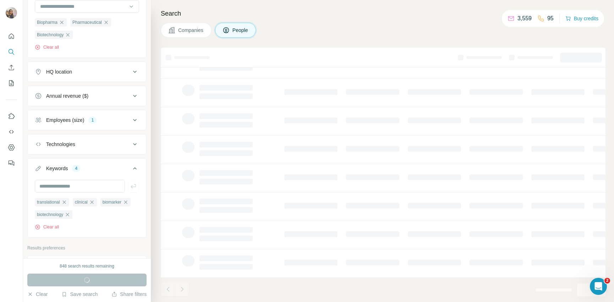
scroll to position [436, 0]
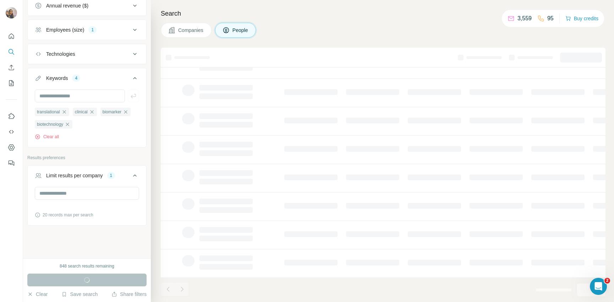
click at [68, 178] on div "Limit results per company" at bounding box center [74, 175] width 57 height 7
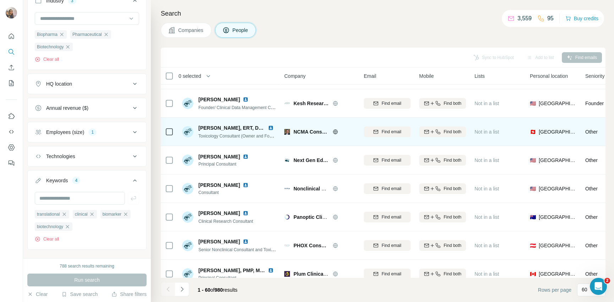
scroll to position [1514, 0]
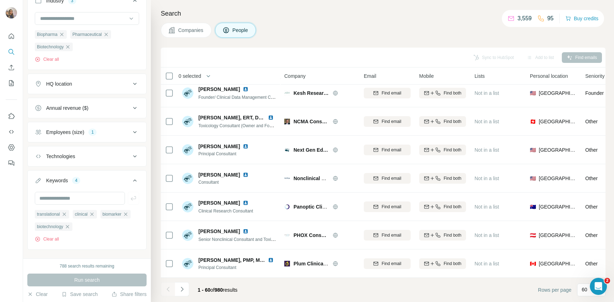
click at [185, 297] on li at bounding box center [182, 290] width 14 height 16
click at [182, 291] on icon "Navigate to next page" at bounding box center [181, 288] width 7 height 7
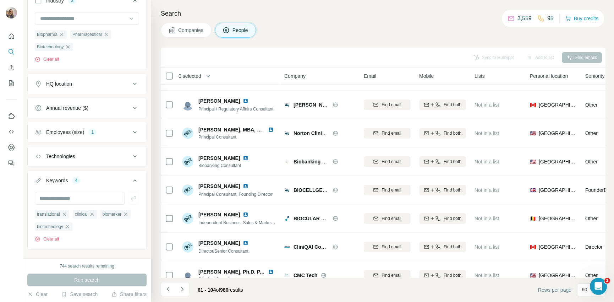
scroll to position [56, 0]
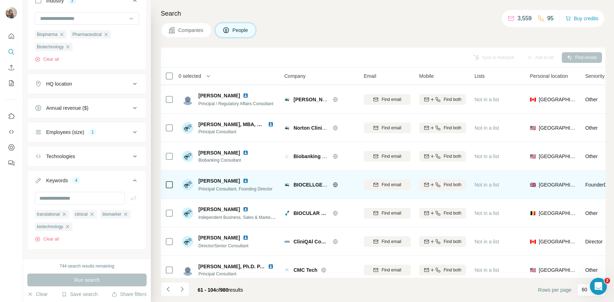
click at [245, 181] on img at bounding box center [246, 181] width 6 height 6
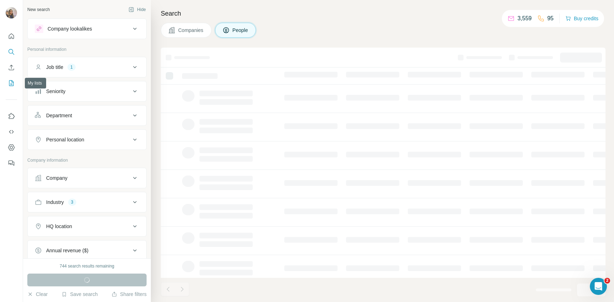
click at [13, 82] on icon "My lists" at bounding box center [11, 82] width 7 height 7
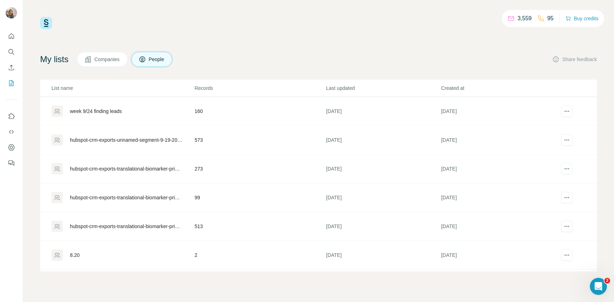
click at [158, 108] on div "week 9/24 finding leads" at bounding box center [122, 110] width 142 height 11
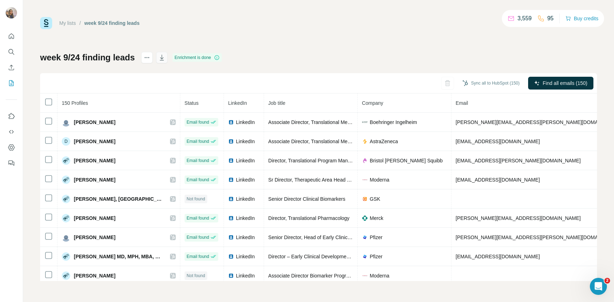
click at [165, 56] on icon "button" at bounding box center [161, 57] width 7 height 7
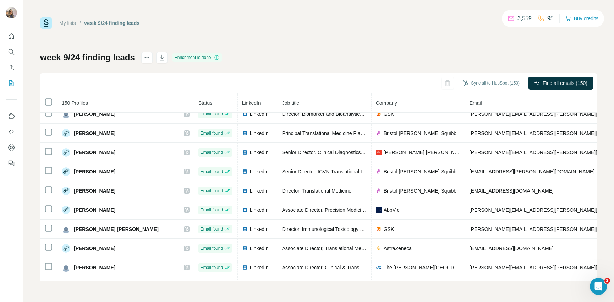
scroll to position [538, 0]
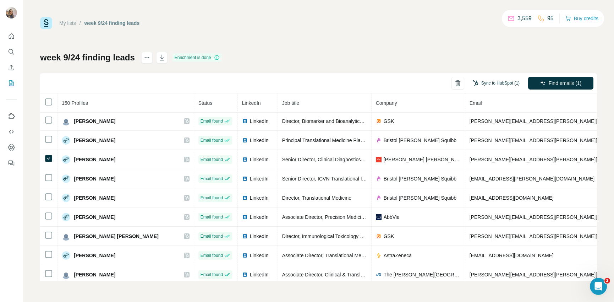
click at [503, 86] on button "Sync to HubSpot (1)" at bounding box center [496, 83] width 57 height 11
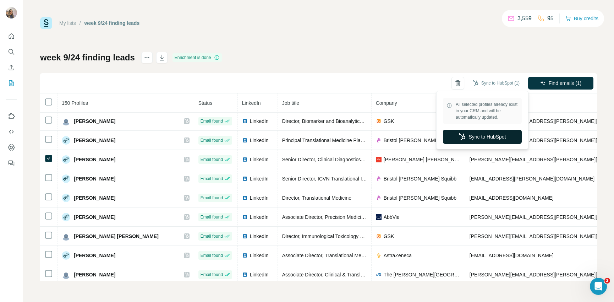
click at [495, 137] on button "Sync to HubSpot" at bounding box center [482, 137] width 79 height 14
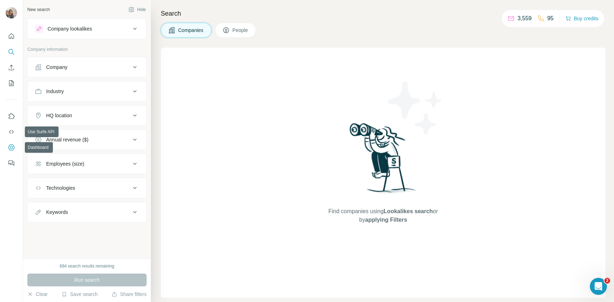
click at [10, 144] on icon "Dashboard" at bounding box center [11, 147] width 6 height 6
